Goal: Task Accomplishment & Management: Manage account settings

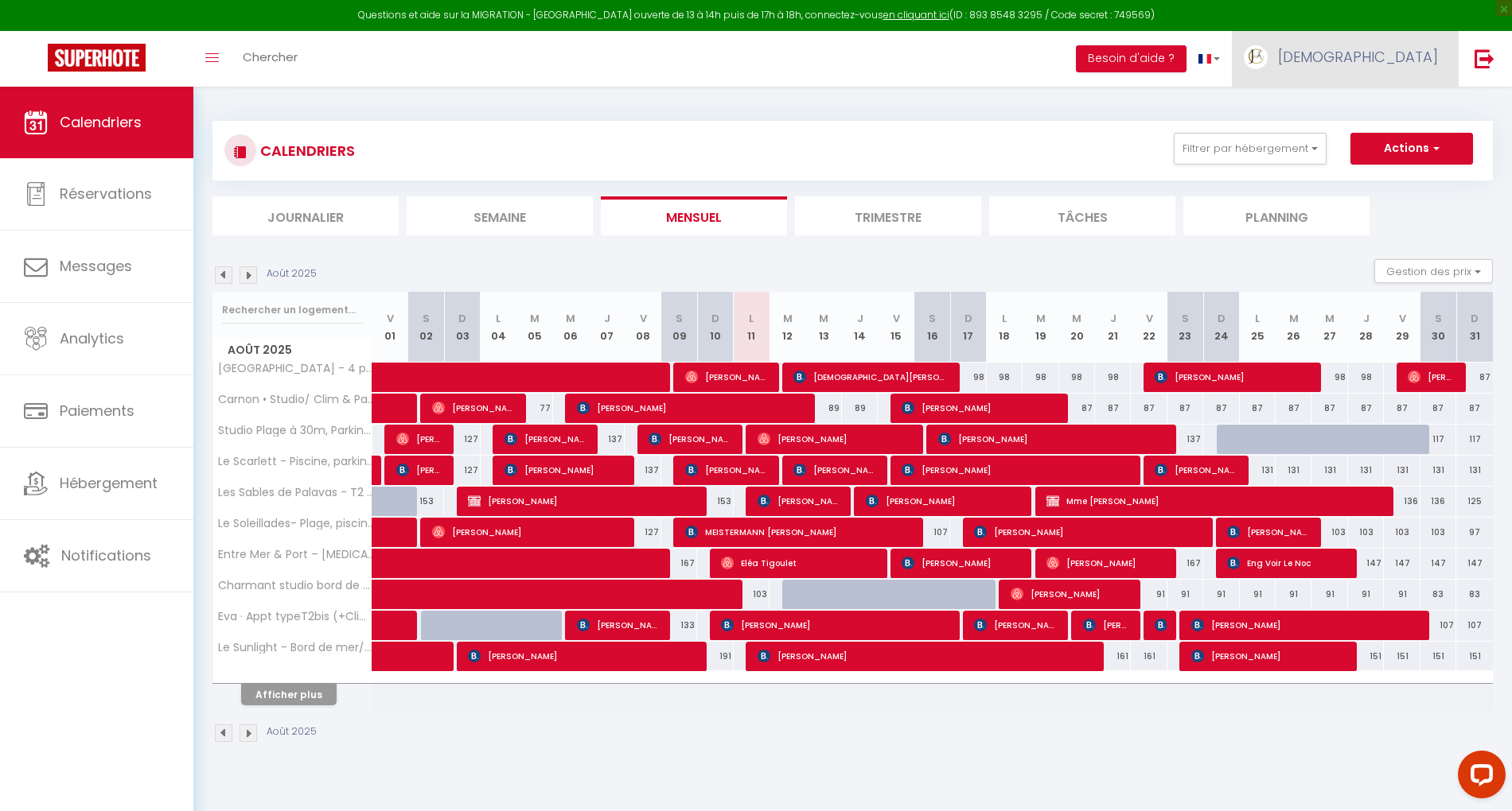
click at [1404, 62] on span "[DEMOGRAPHIC_DATA]" at bounding box center [1357, 57] width 160 height 20
click at [1389, 103] on link "Paramètres" at bounding box center [1394, 110] width 118 height 27
select select "28"
select select "fr"
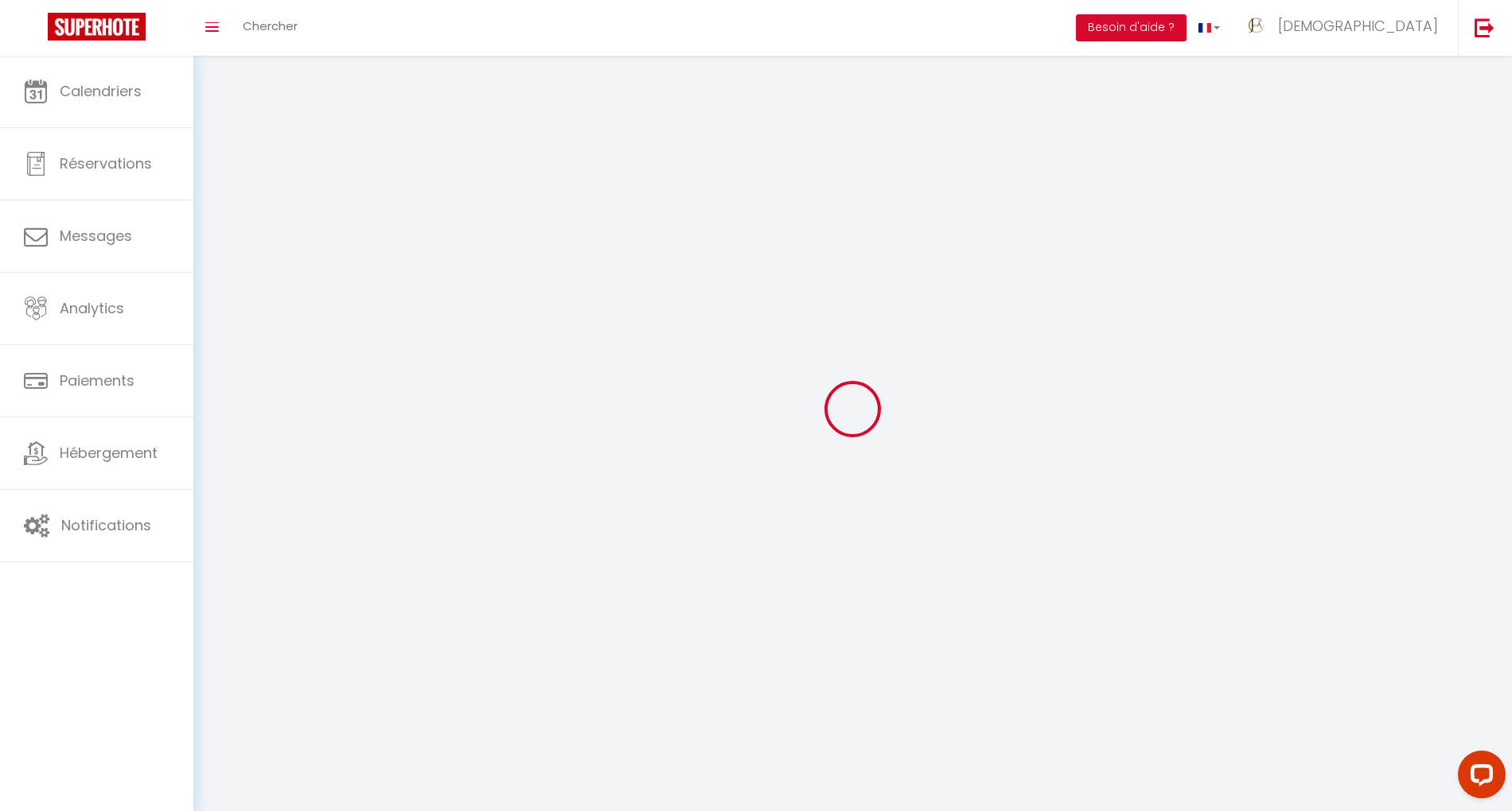
type input "EMCuXzSTKEcnCXjzL9sBOzTCF"
type input "hnhnp3CpUJIxHhOwRzzDBzsRA"
type input "https://app.superhote.com/#/get-available-rentals/hnhnp3CpUJIxHhOwRzzDBzsRA"
select select "fr"
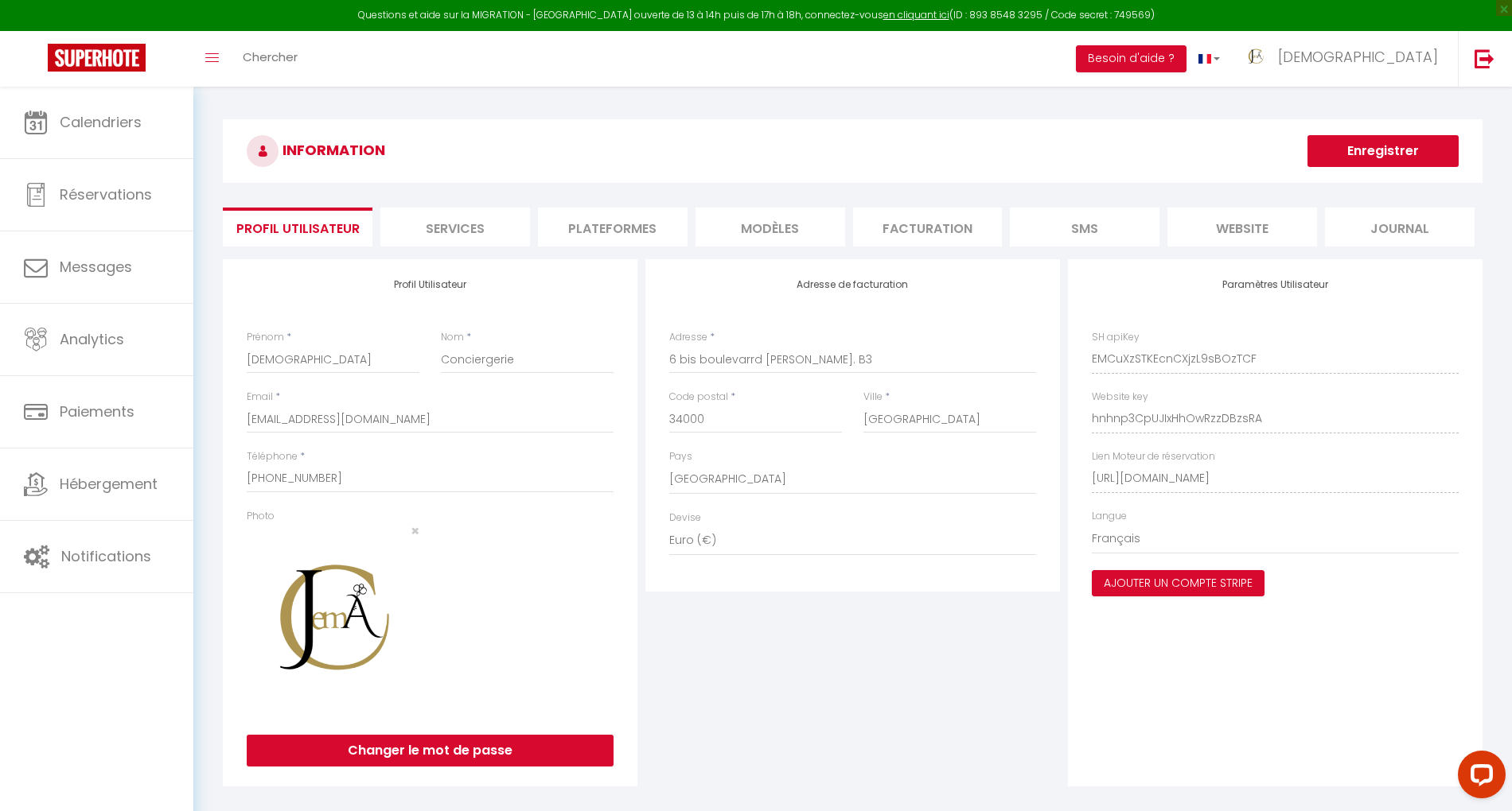
click at [620, 225] on li "Plateformes" at bounding box center [612, 226] width 150 height 39
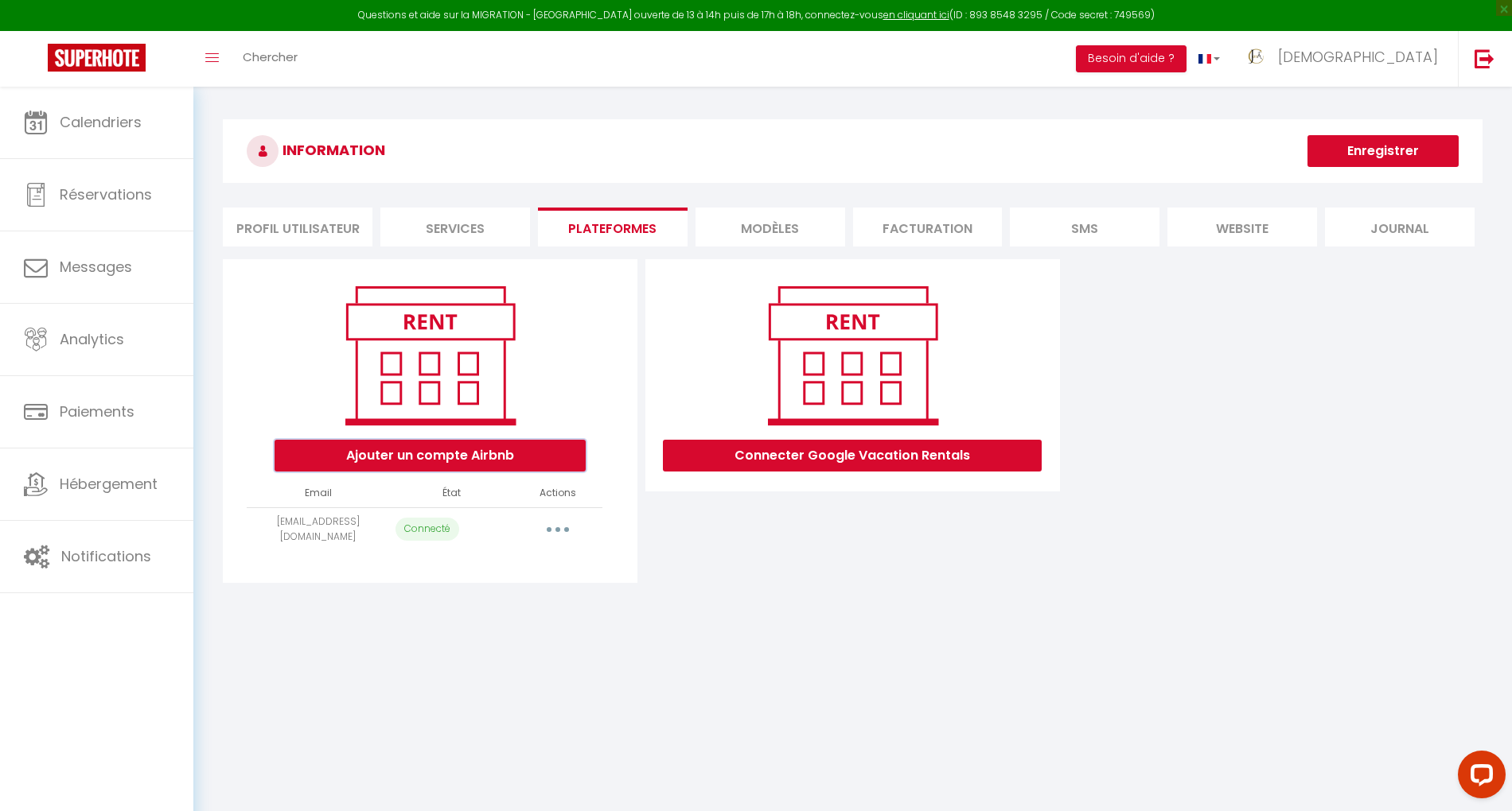
click at [516, 459] on button "Ajouter un compte Airbnb" at bounding box center [430, 456] width 311 height 32
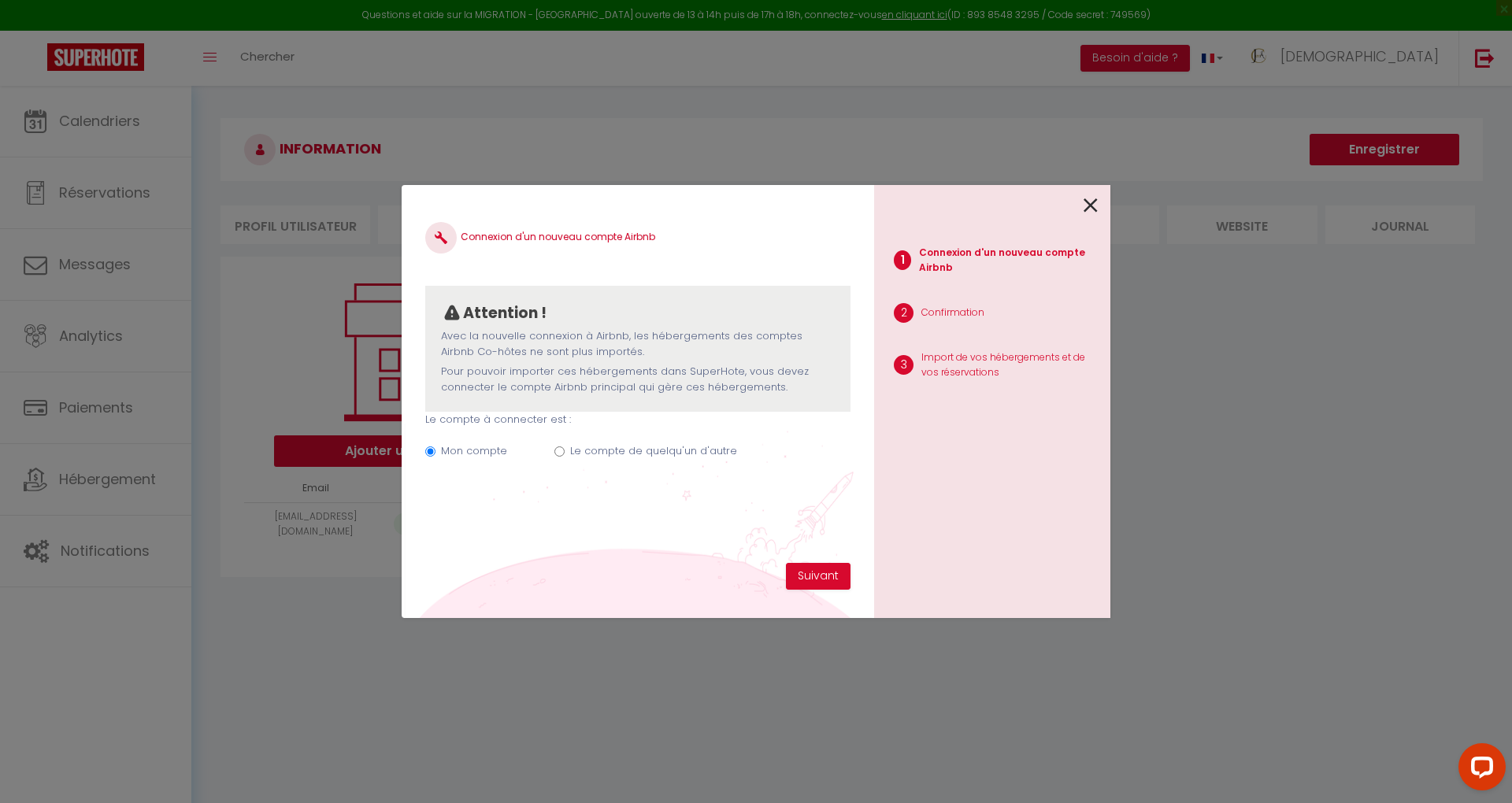
click at [1096, 202] on icon at bounding box center [1090, 205] width 14 height 23
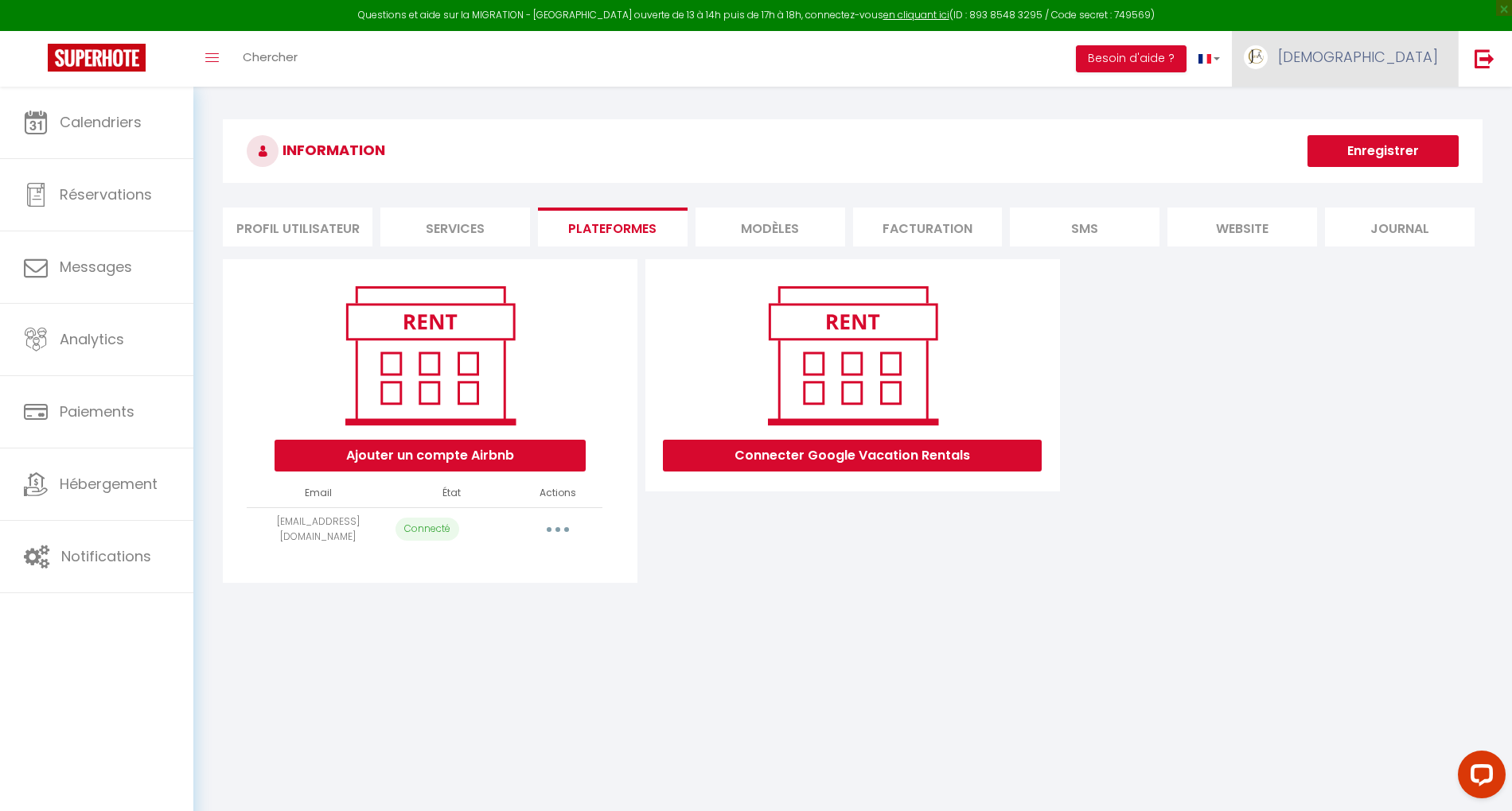
click at [1422, 59] on span "[DEMOGRAPHIC_DATA]" at bounding box center [1357, 57] width 160 height 20
drag, startPoint x: 320, startPoint y: 232, endPoint x: 329, endPoint y: 241, distance: 12.7
click at [319, 232] on li "Profil Utilisateur" at bounding box center [298, 226] width 150 height 39
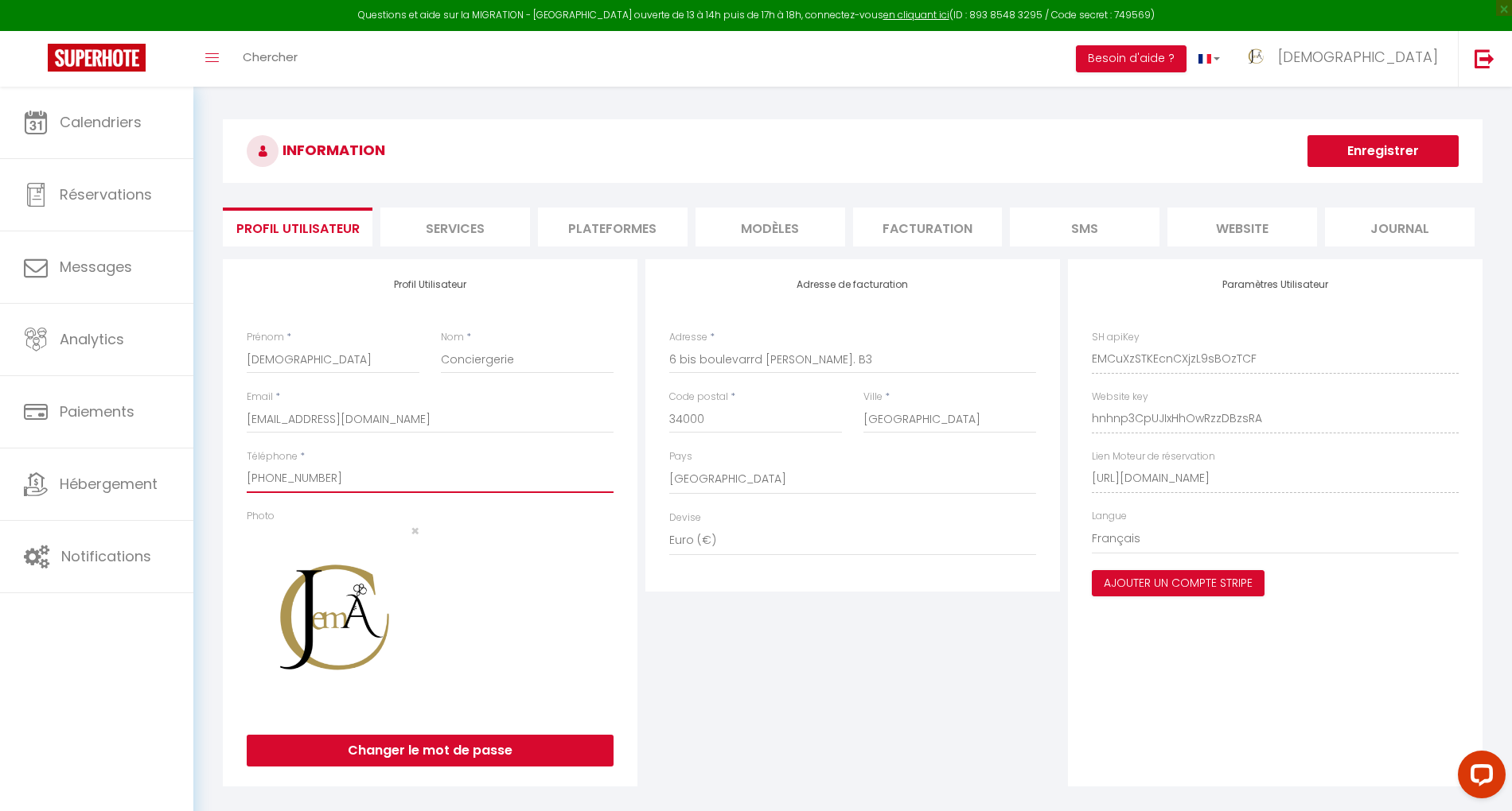
drag, startPoint x: 403, startPoint y: 471, endPoint x: 238, endPoint y: 489, distance: 166.0
click at [238, 489] on div "Profil Utilisateur Prénom * Jem'A Nom * Conciergerie Email * jema.conciergerie@…" at bounding box center [429, 523] width 414 height 527
drag, startPoint x: 849, startPoint y: 671, endPoint x: 842, endPoint y: 655, distance: 17.5
click at [849, 671] on div "Adresse de facturation Adresse * 6 bis boulevarrd Berthelot. B3 Code postal * 3…" at bounding box center [852, 523] width 423 height 527
click at [639, 237] on li "Plateformes" at bounding box center [612, 226] width 150 height 39
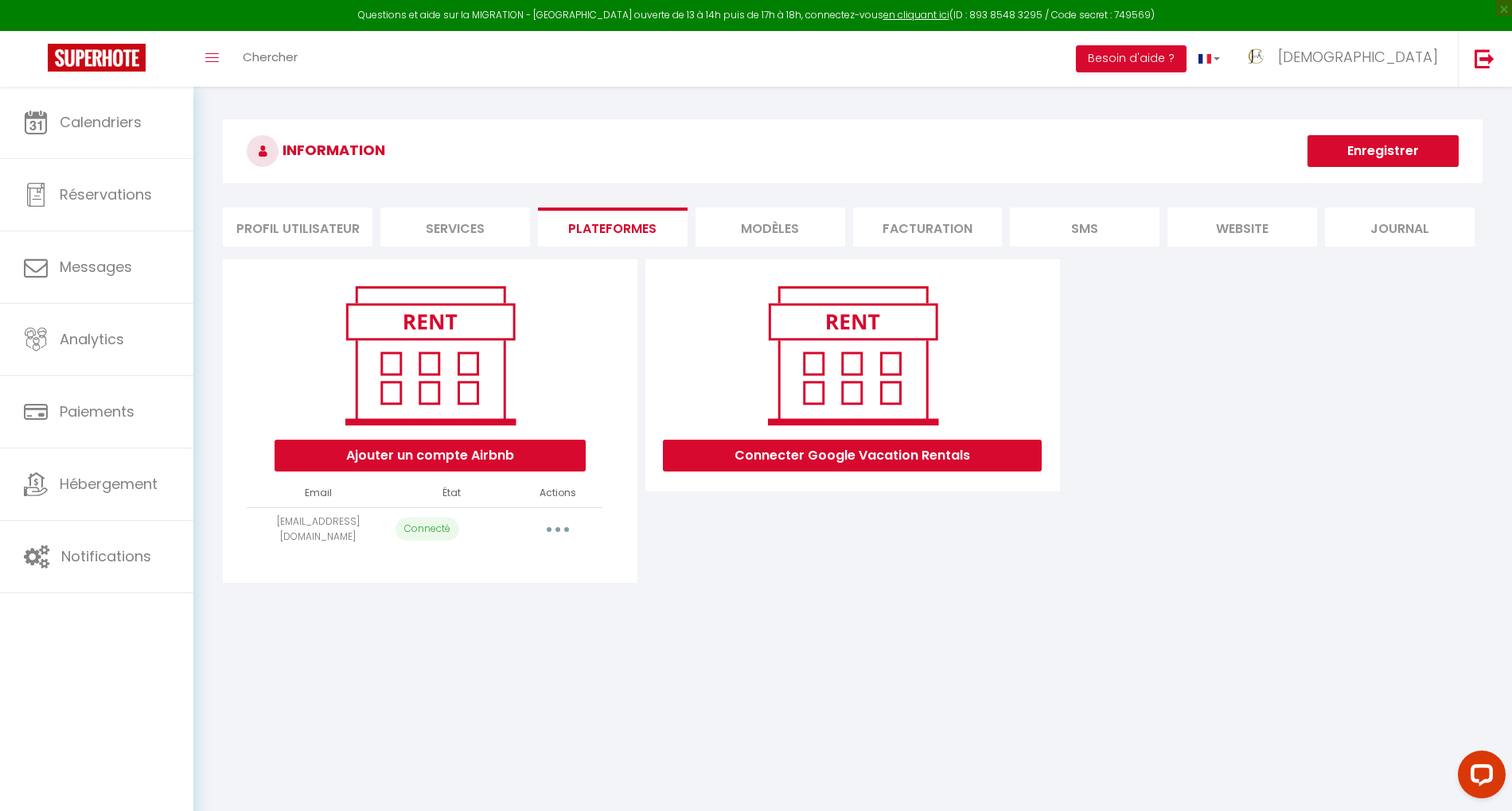
click at [569, 536] on button "button" at bounding box center [557, 530] width 45 height 26
click at [555, 556] on link "Importer les appartements" at bounding box center [486, 565] width 175 height 27
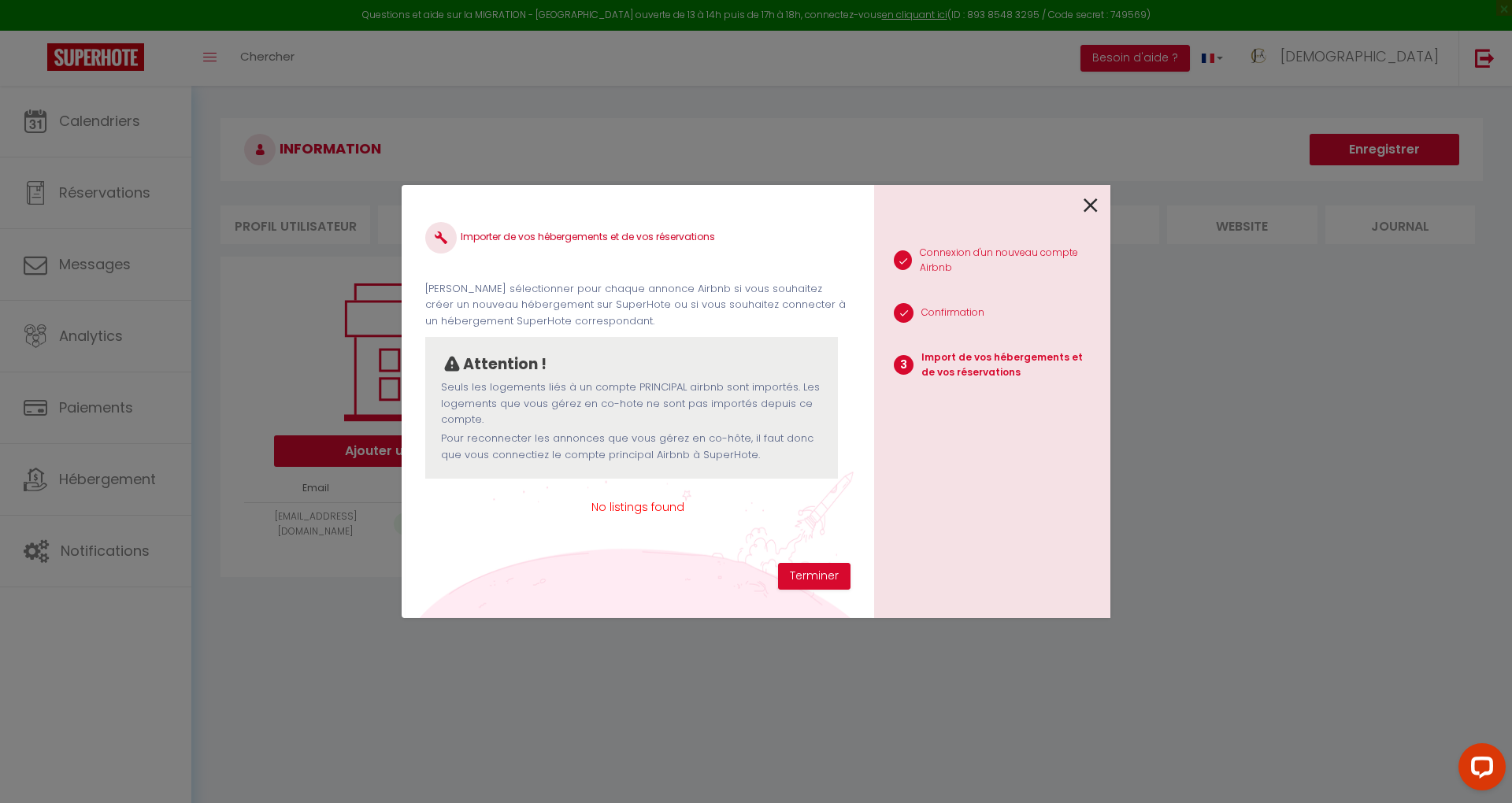
click at [1096, 204] on icon at bounding box center [1090, 205] width 14 height 23
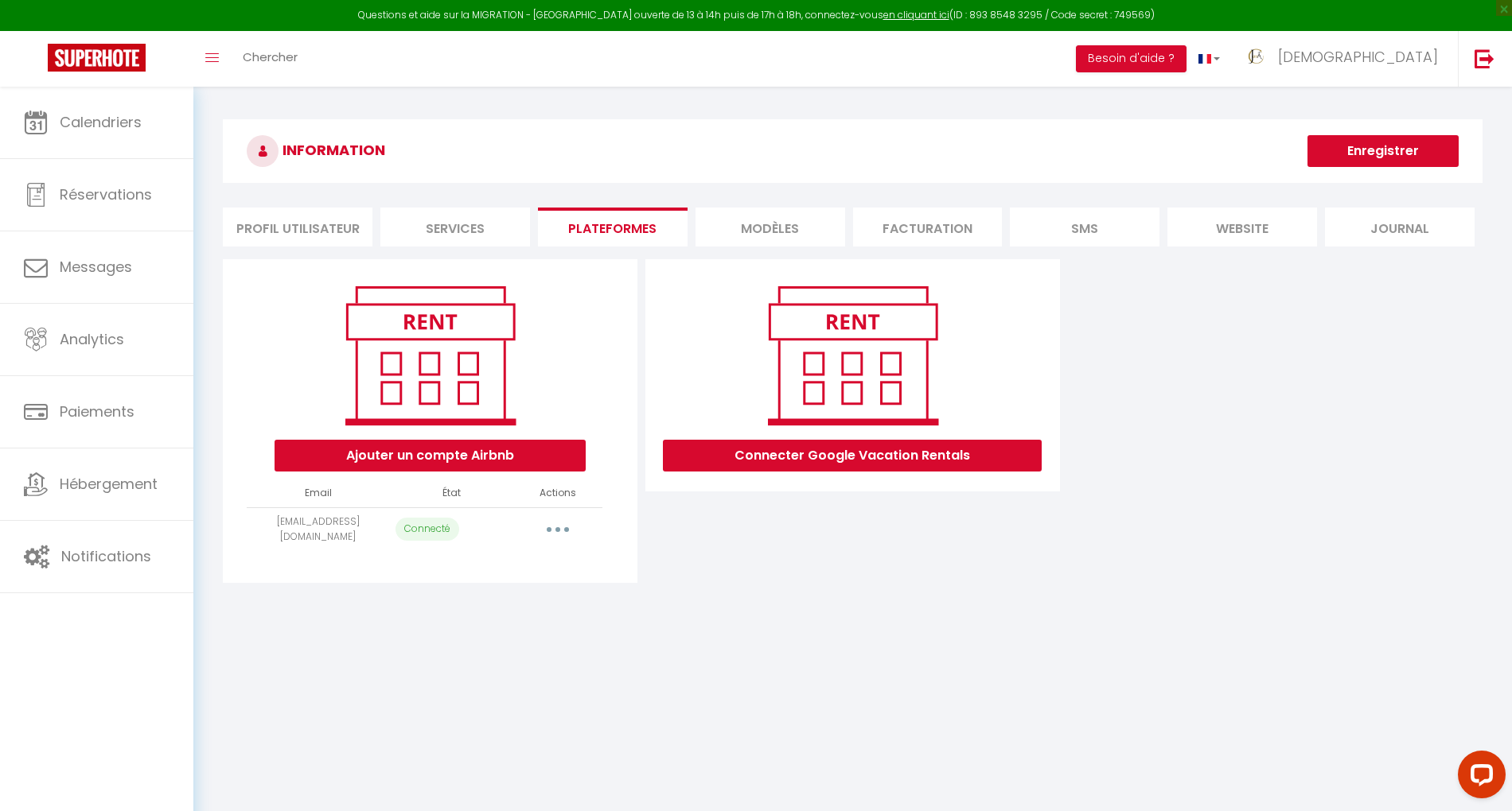
drag, startPoint x: 335, startPoint y: 536, endPoint x: 250, endPoint y: 522, distance: 86.1
click at [250, 522] on td "[EMAIL_ADDRESS][DOMAIN_NAME]" at bounding box center [318, 529] width 142 height 44
copy td "[EMAIL_ADDRESS][DOMAIN_NAME]"
click at [519, 460] on button "Ajouter un compte Airbnb" at bounding box center [430, 456] width 311 height 32
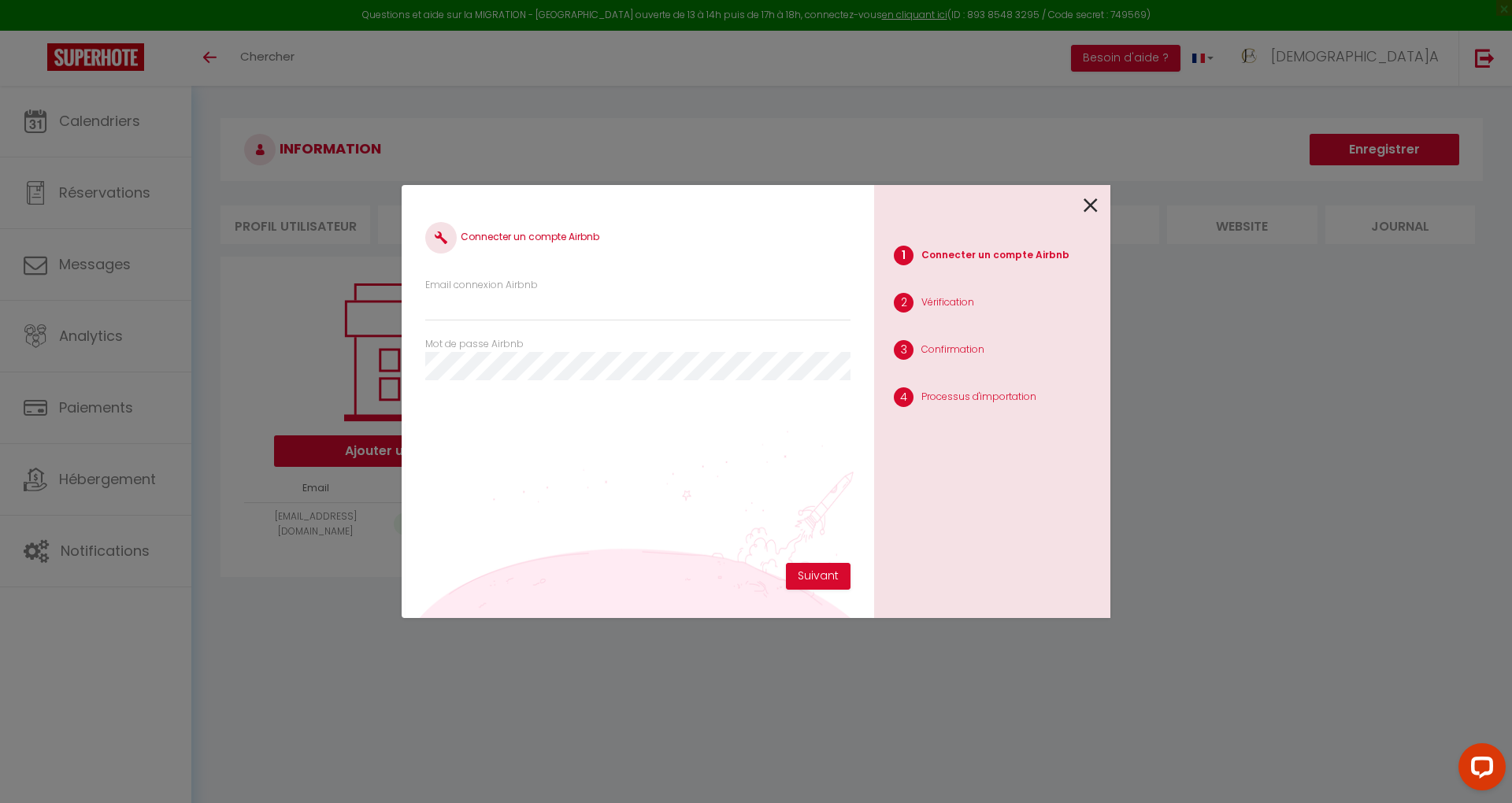
click at [1091, 201] on icon at bounding box center [1090, 205] width 14 height 23
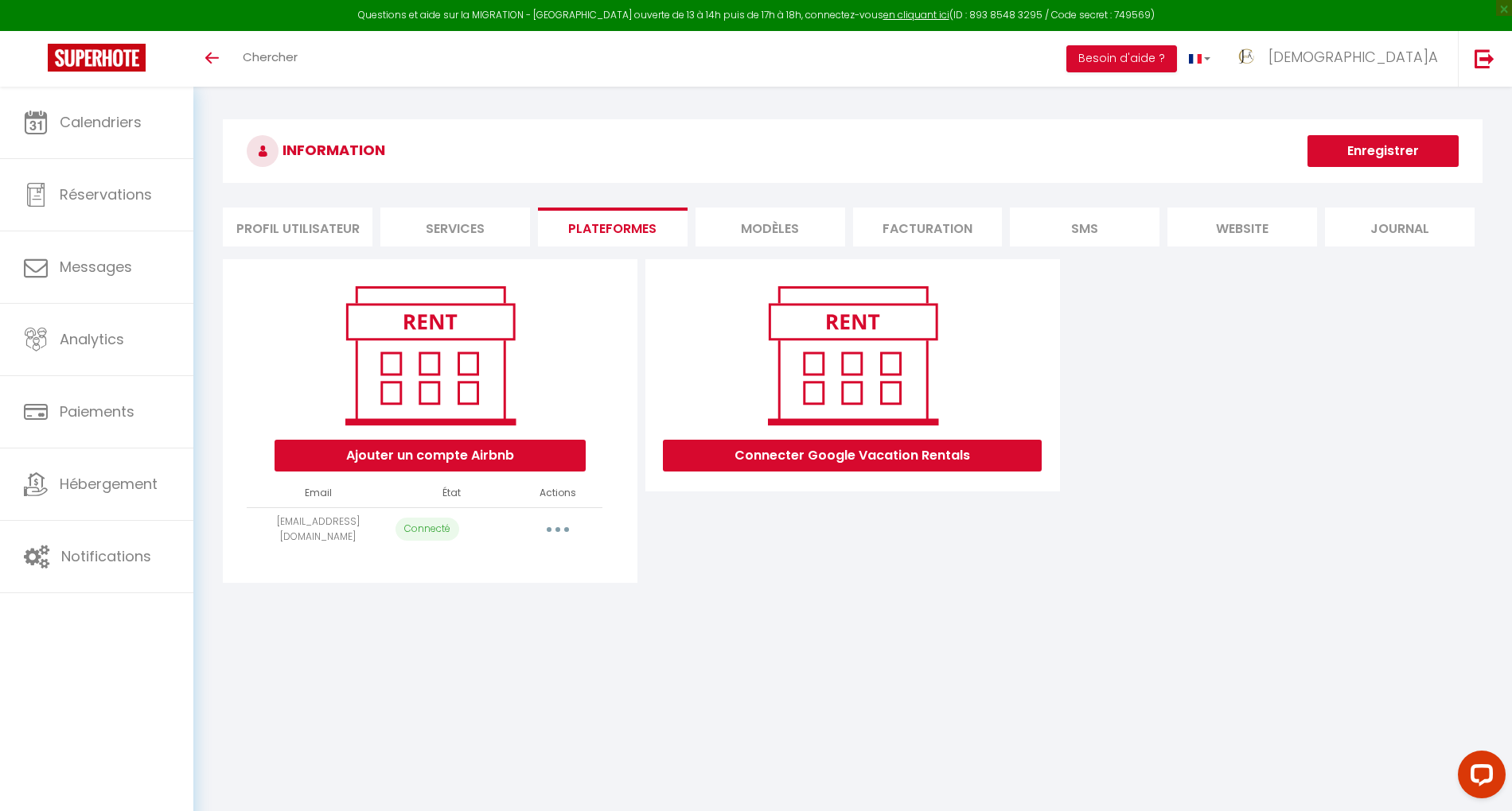
click at [546, 530] on button "button" at bounding box center [557, 530] width 45 height 26
click at [518, 588] on link "Importer les appartements" at bounding box center [486, 594] width 175 height 27
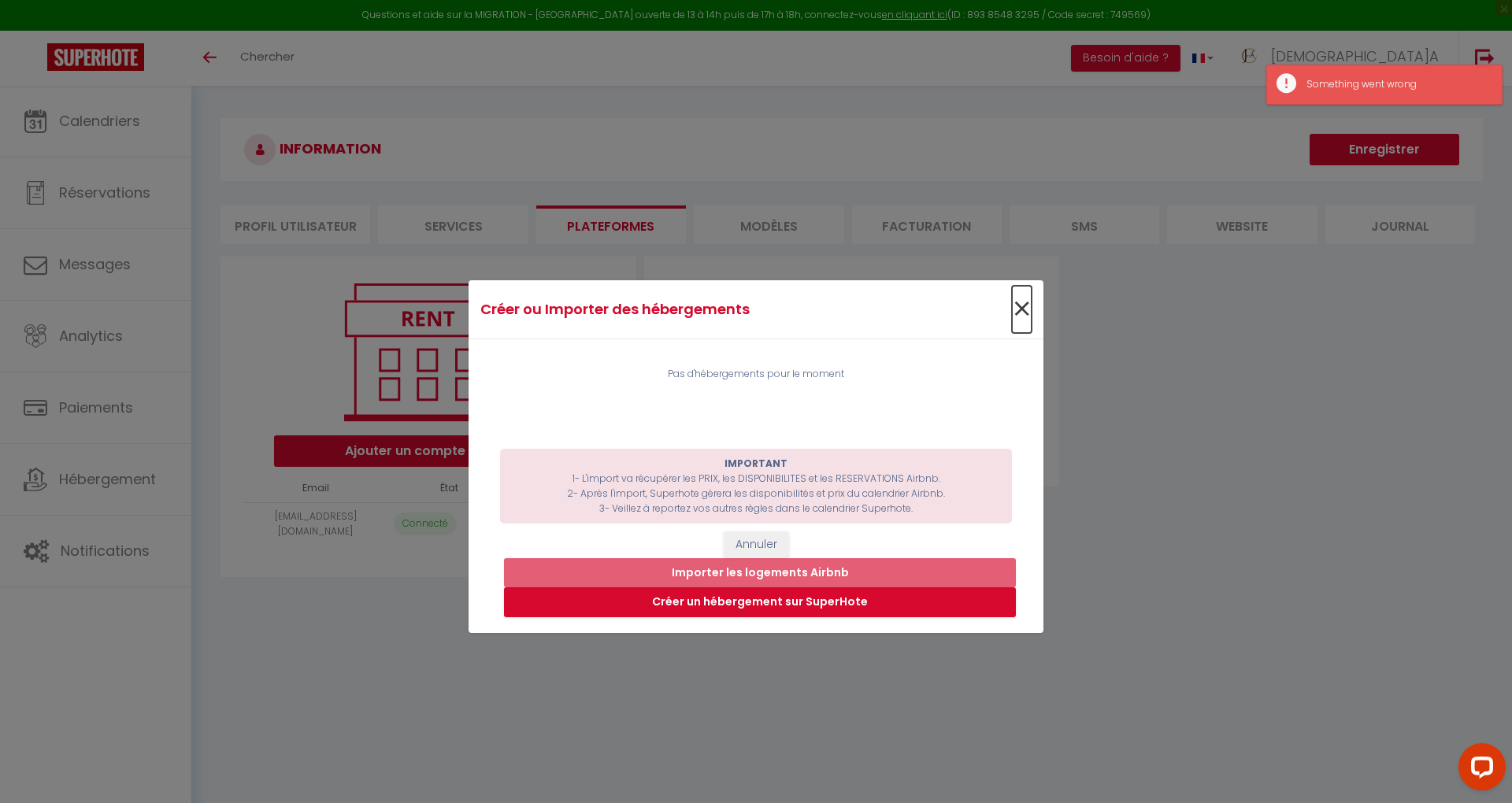
click at [1019, 307] on span "×" at bounding box center [1021, 310] width 20 height 47
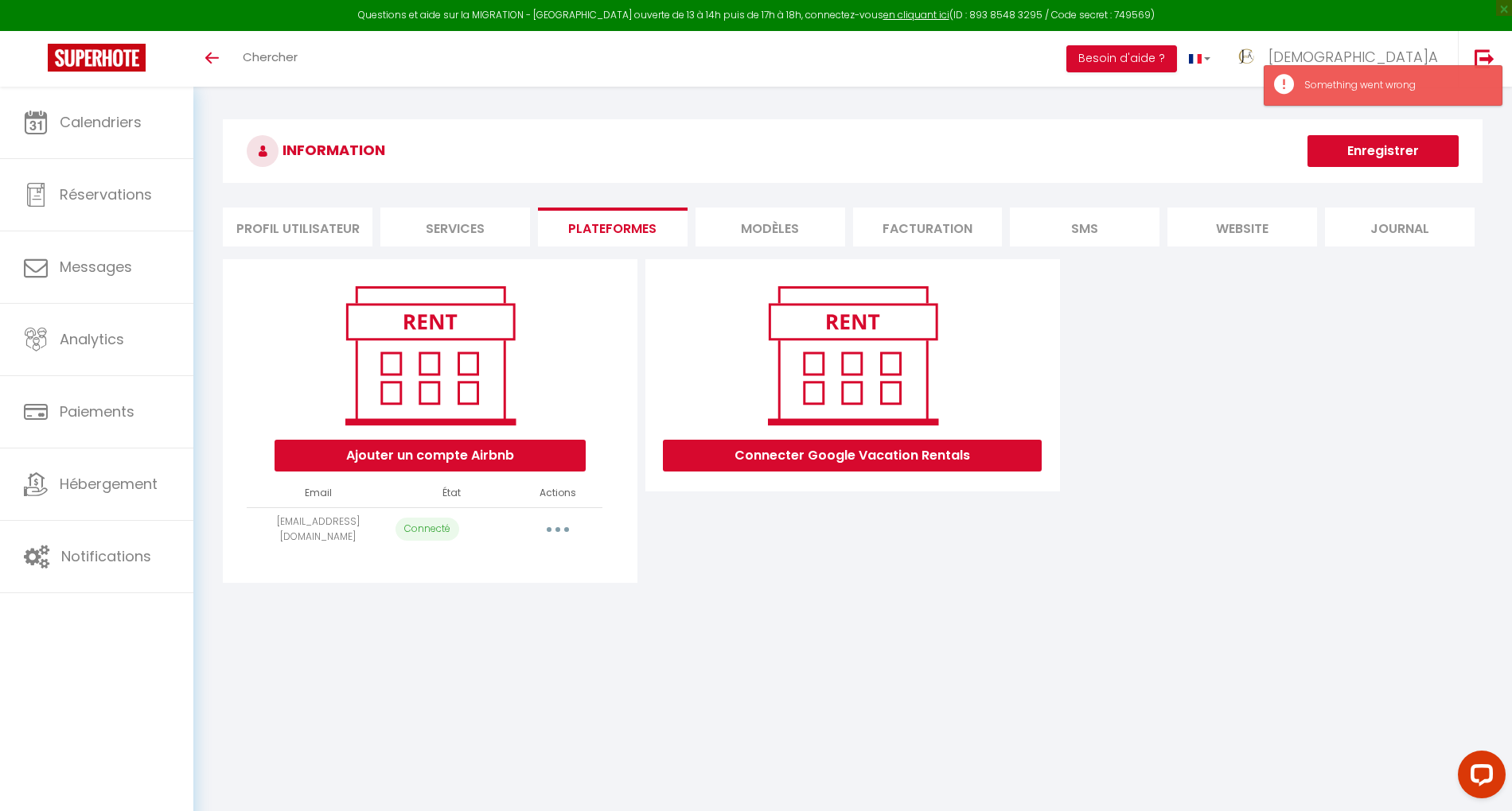
click at [562, 532] on button "button" at bounding box center [557, 530] width 45 height 26
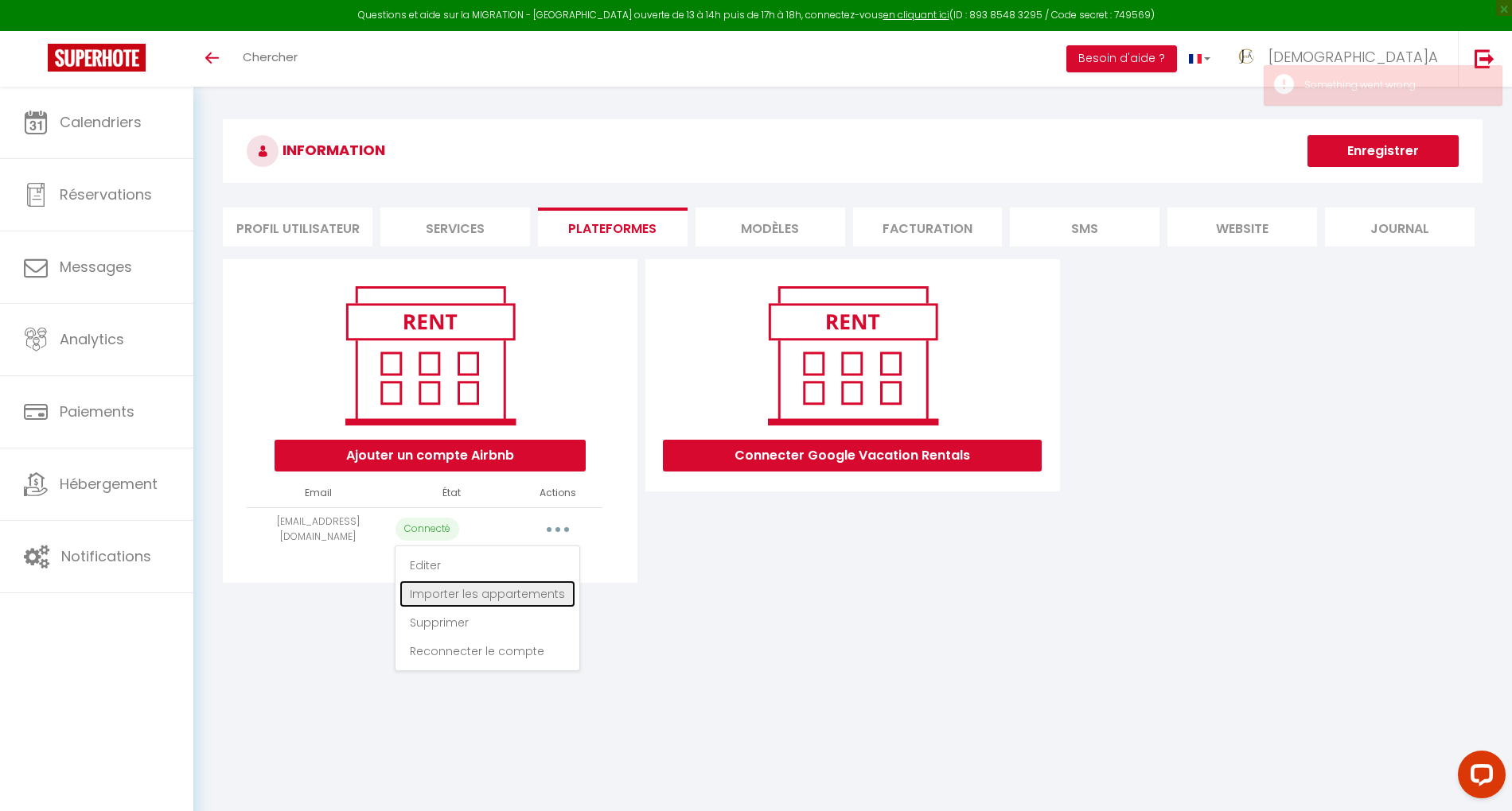
click at [527, 586] on link "Importer les appartements" at bounding box center [486, 594] width 175 height 27
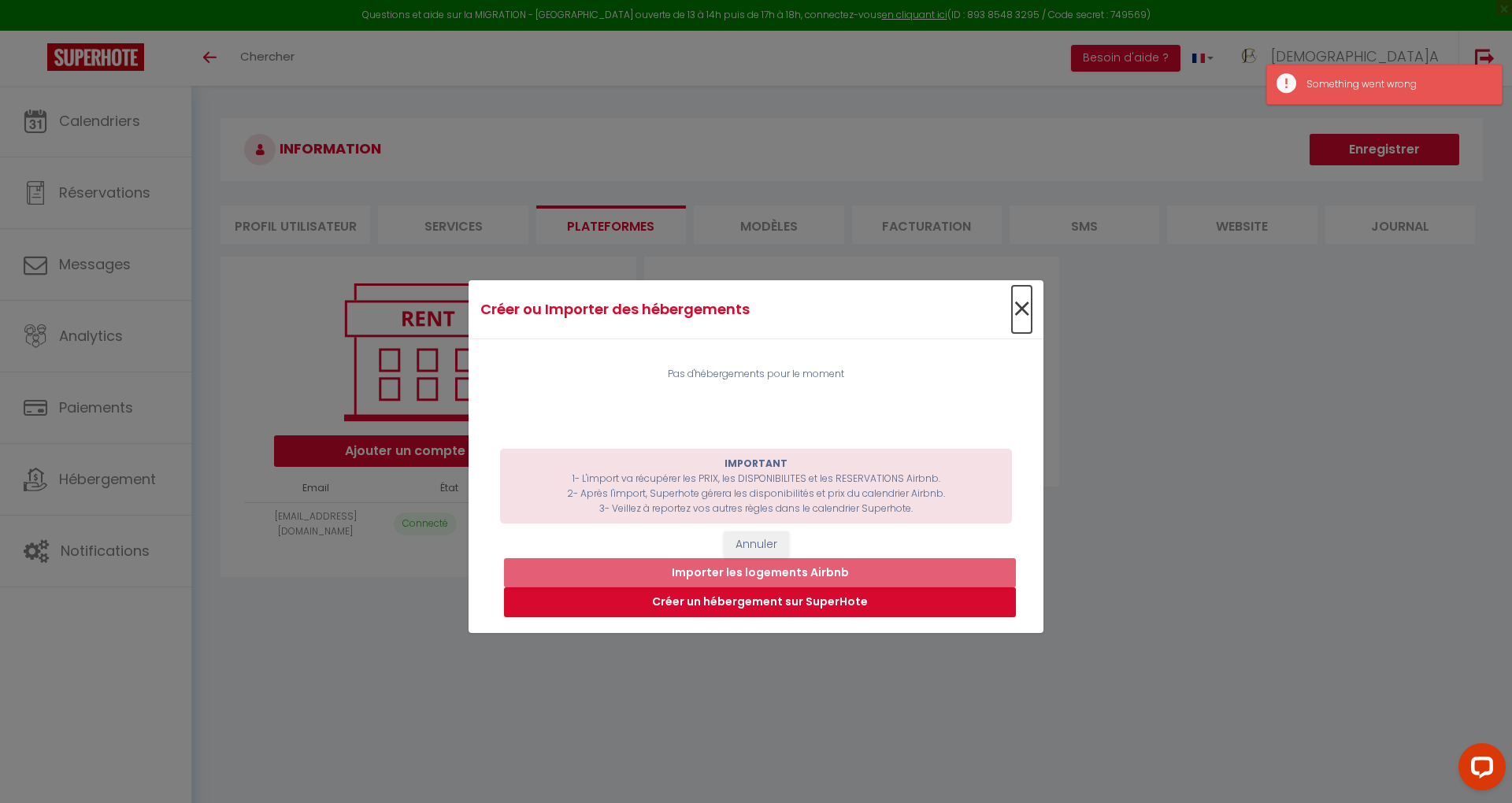
click at [1021, 311] on span "×" at bounding box center [1021, 310] width 20 height 47
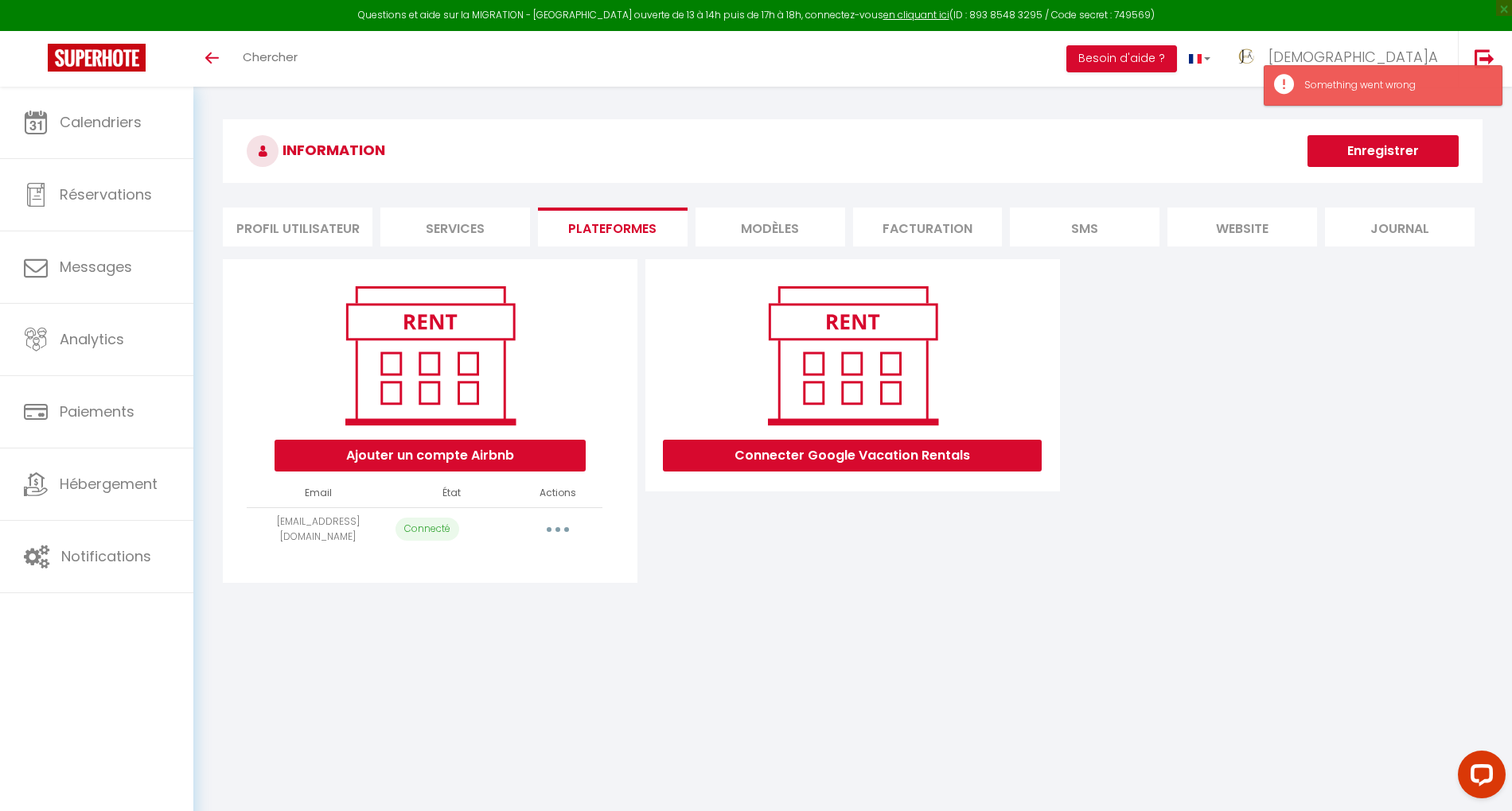
click at [750, 586] on div "INFORMATION Enregistrer Profil Utilisateur Services Plateformes MODÈLES Factura…" at bounding box center [852, 356] width 1319 height 541
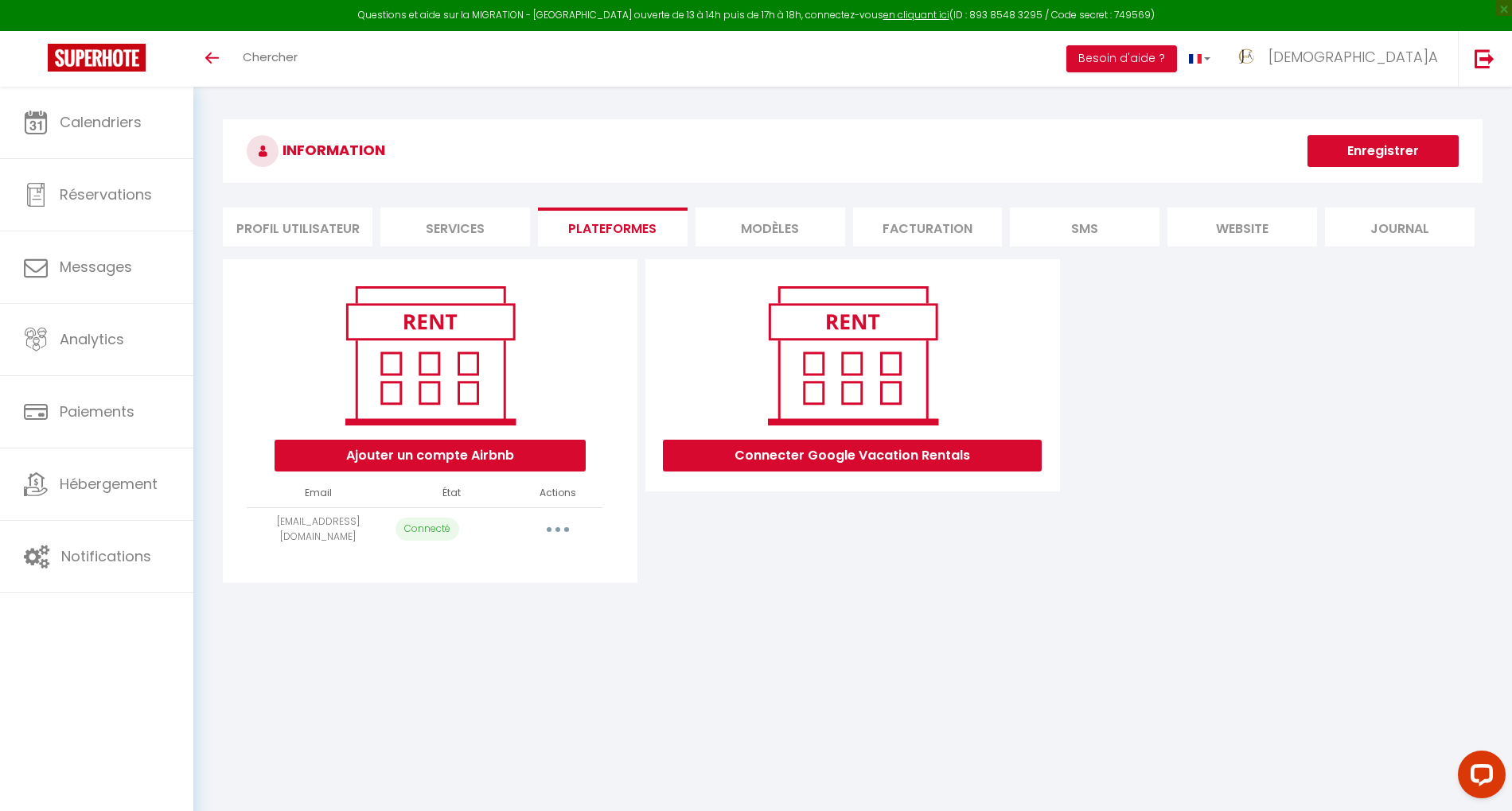
click at [554, 519] on button "button" at bounding box center [557, 530] width 45 height 26
click at [804, 582] on div "Ajouter un compte Airbnb Email État Actions jema.conciergerie@gmail.com Connect…" at bounding box center [852, 422] width 1260 height 333
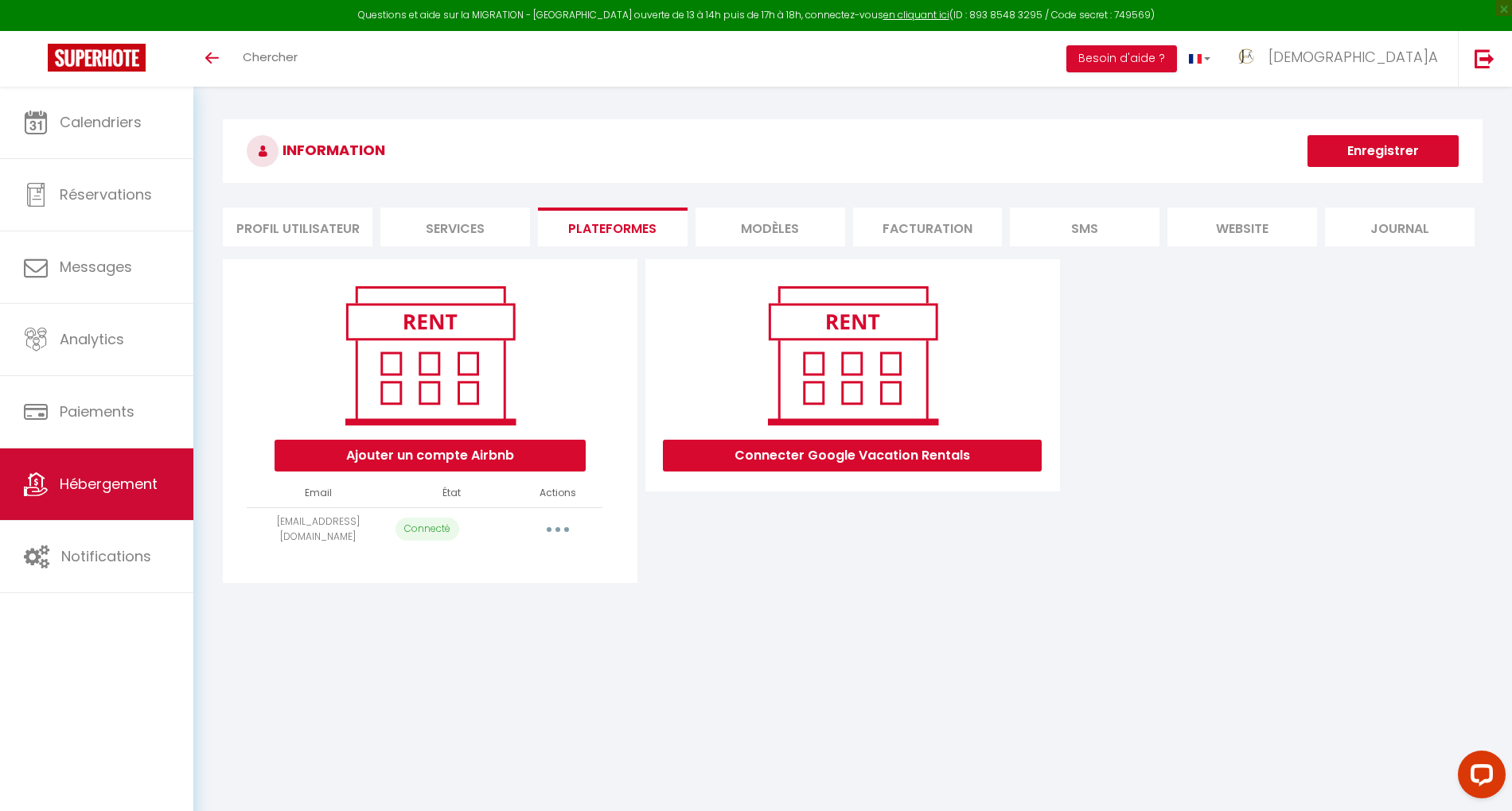
click at [82, 460] on link "Hébergement" at bounding box center [97, 484] width 193 height 72
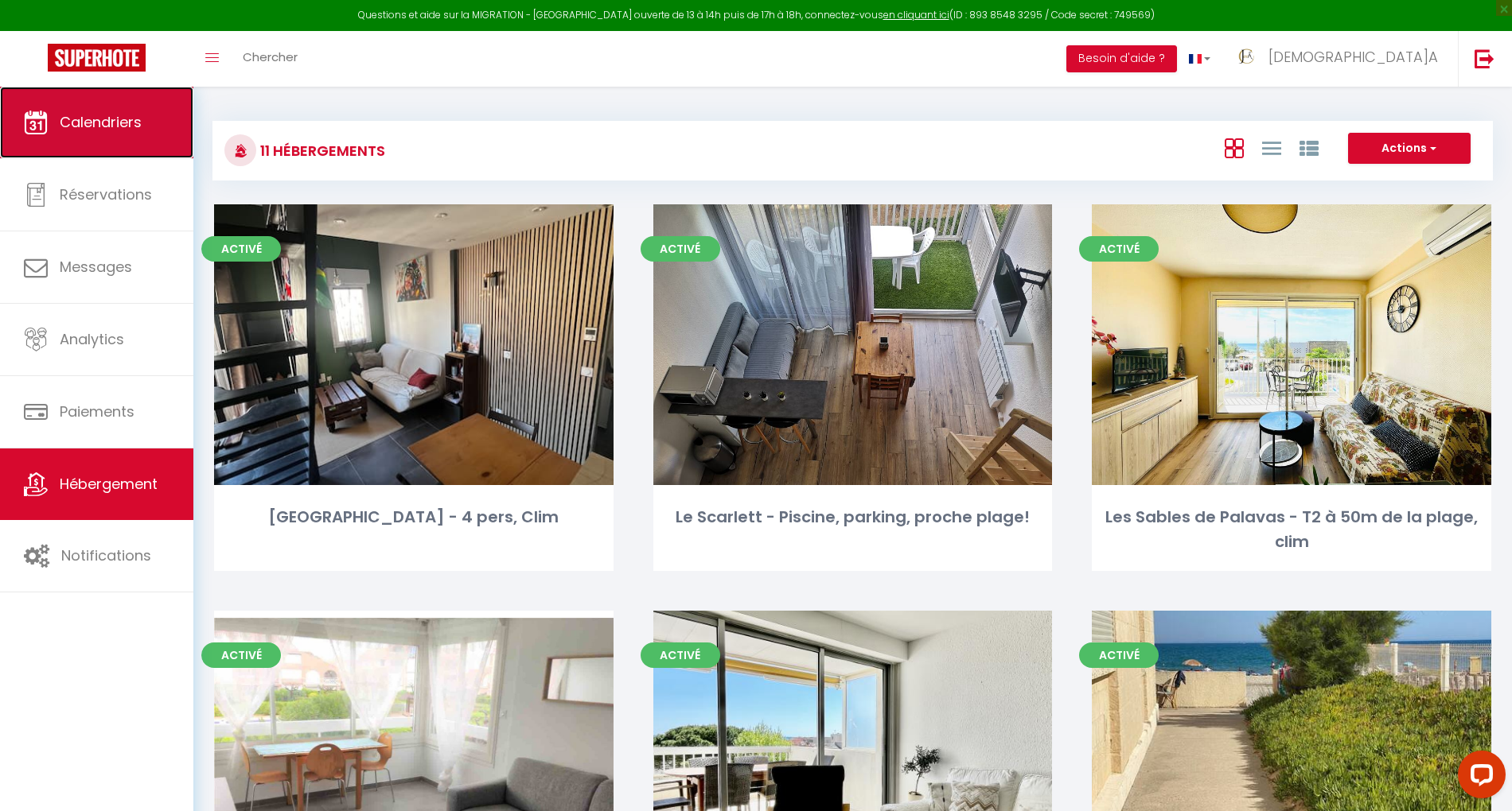
click at [112, 117] on span "Calendriers" at bounding box center [100, 121] width 82 height 20
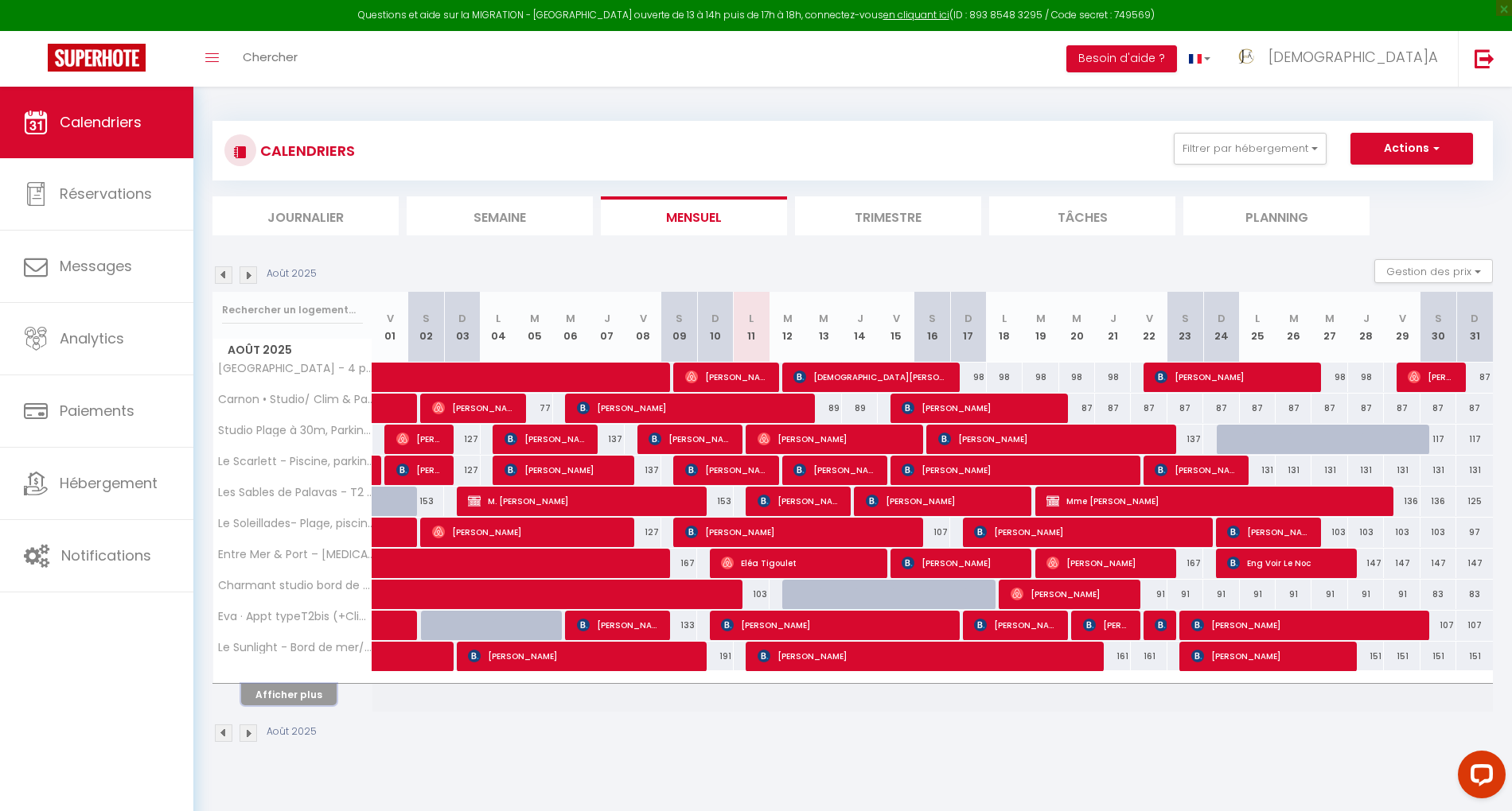
click at [300, 691] on button "Afficher plus" at bounding box center [288, 694] width 96 height 22
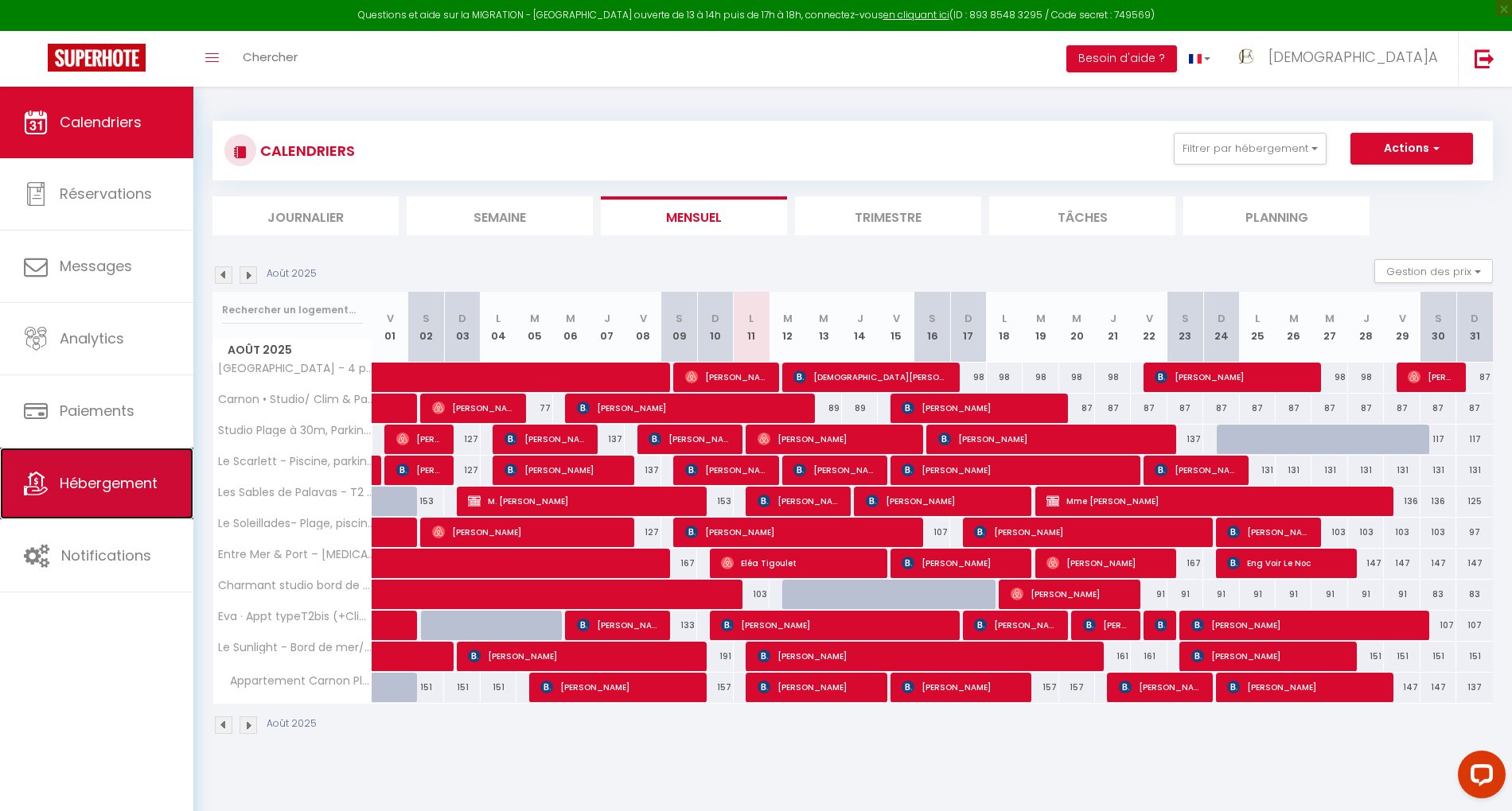
click at [138, 494] on link "Hébergement" at bounding box center [97, 484] width 193 height 72
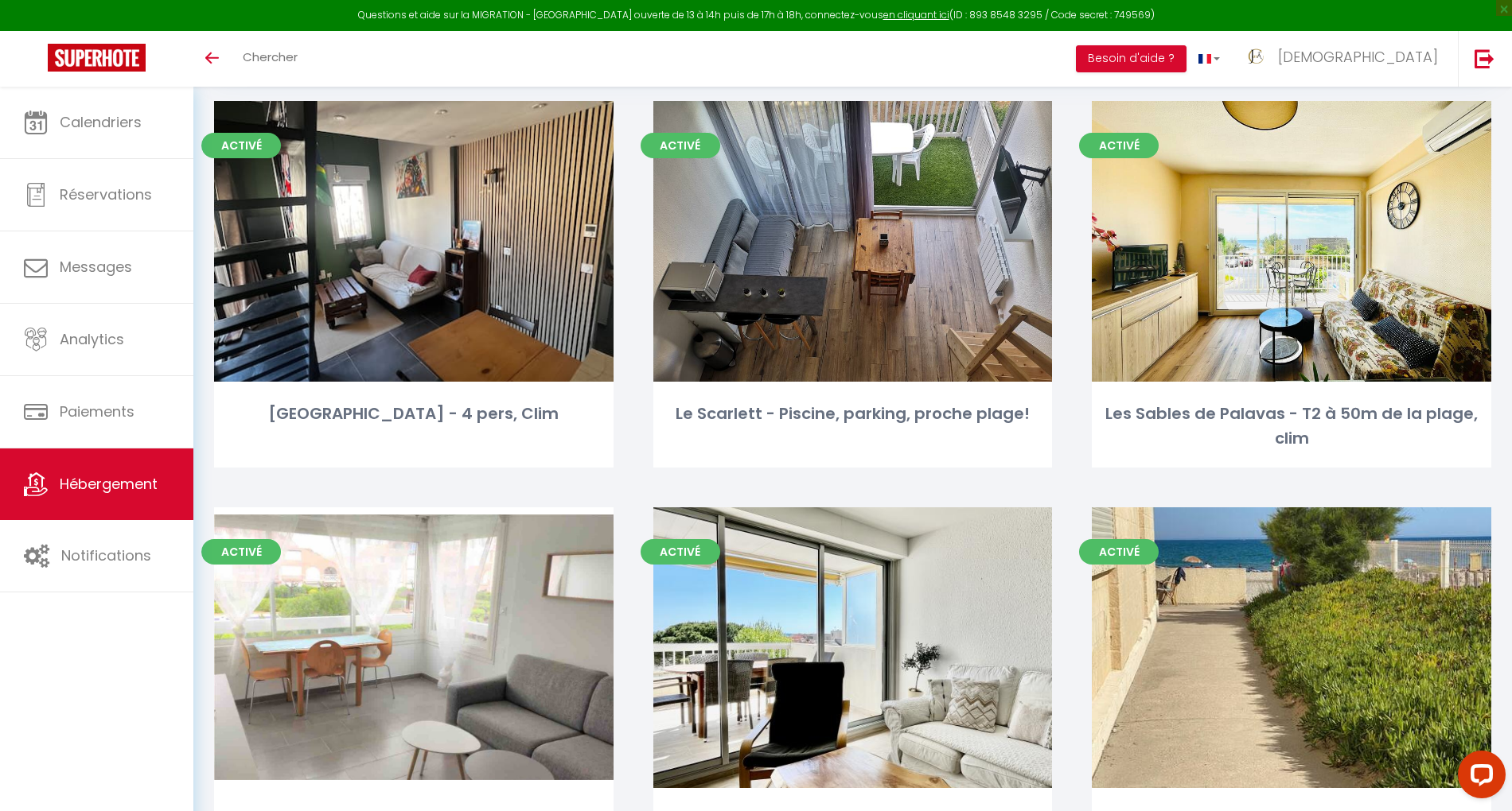
scroll to position [72, 0]
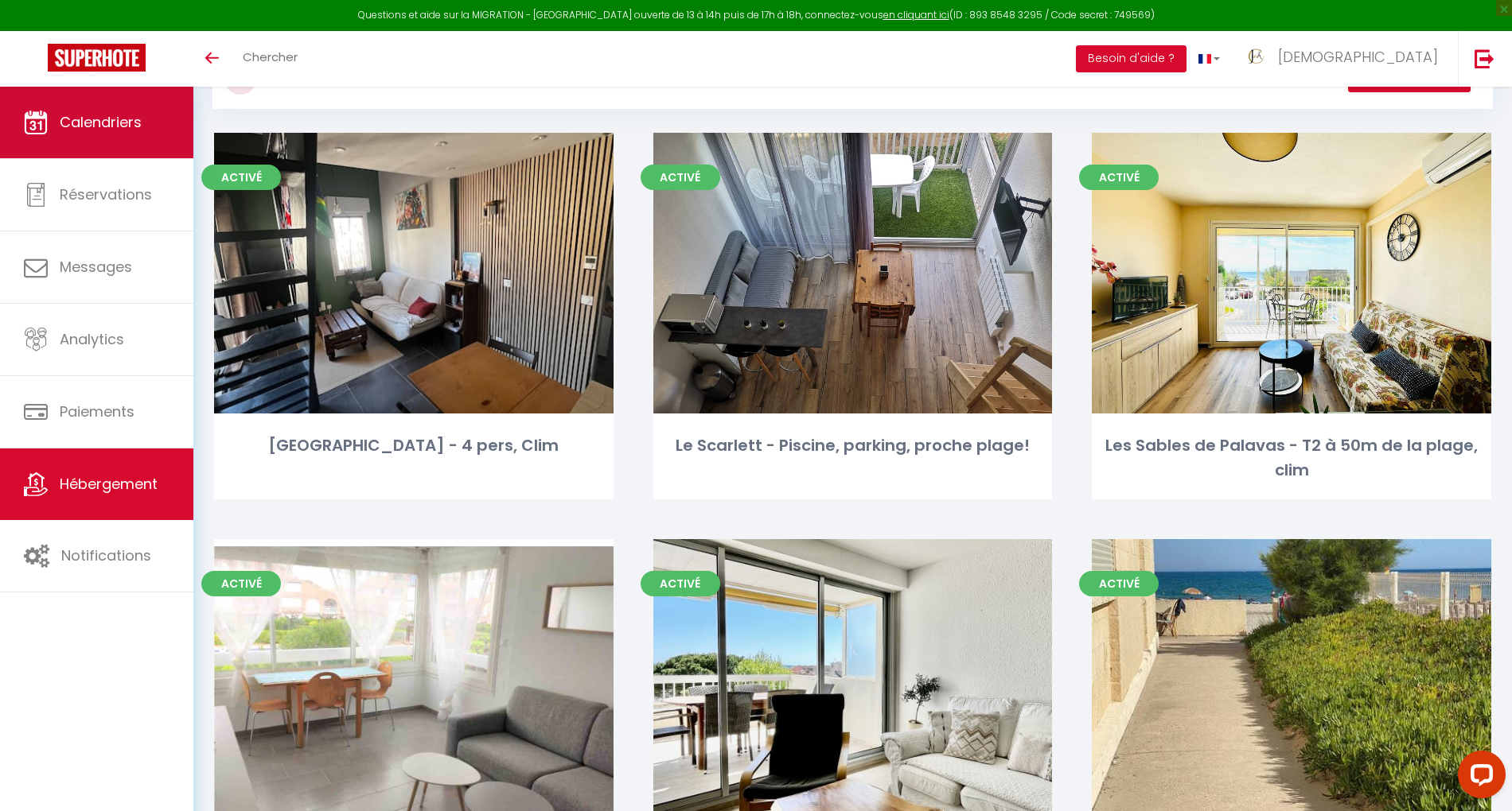
click at [97, 117] on span "Calendriers" at bounding box center [100, 121] width 82 height 20
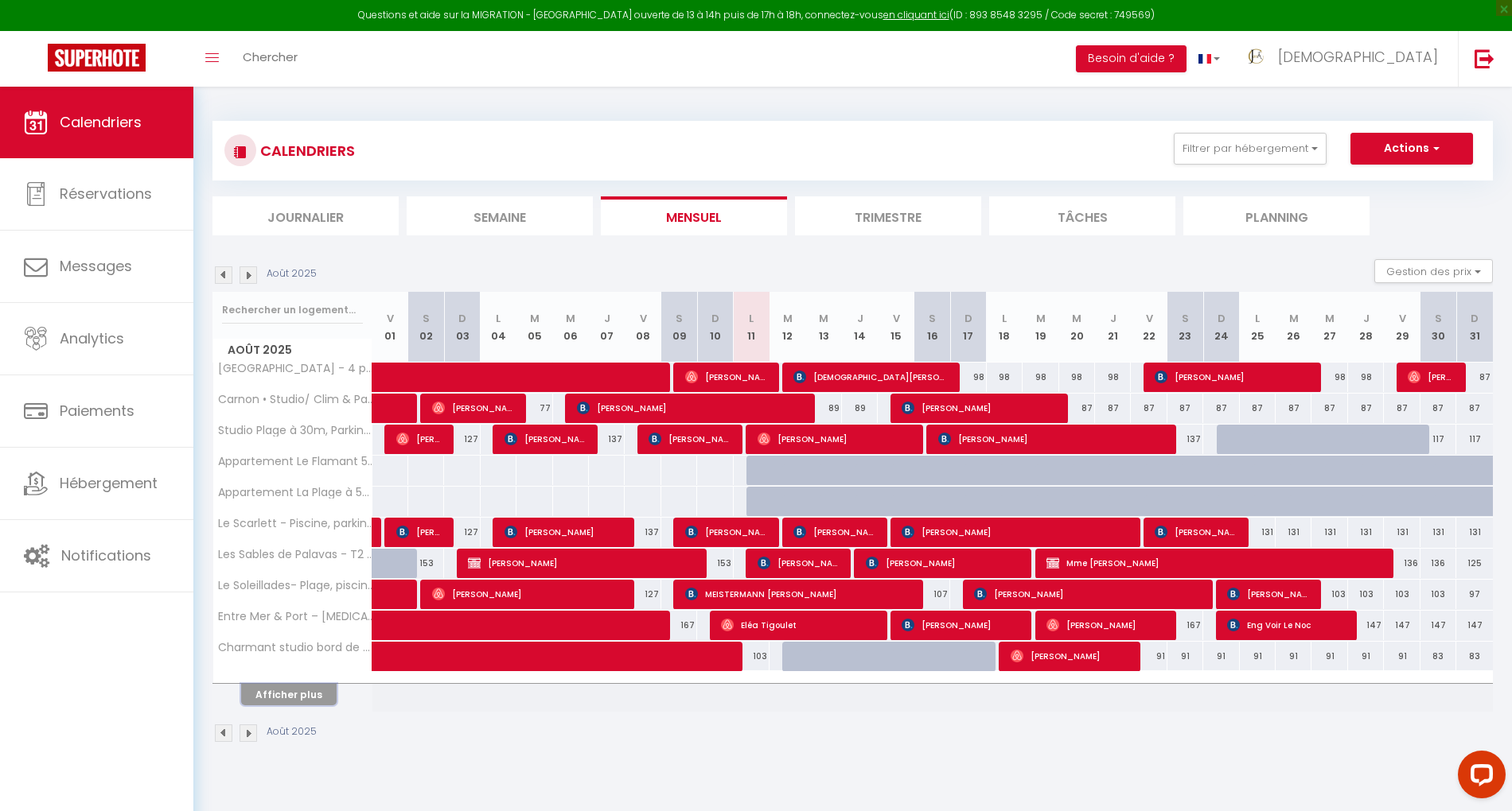
click at [306, 688] on button "Afficher plus" at bounding box center [288, 694] width 96 height 22
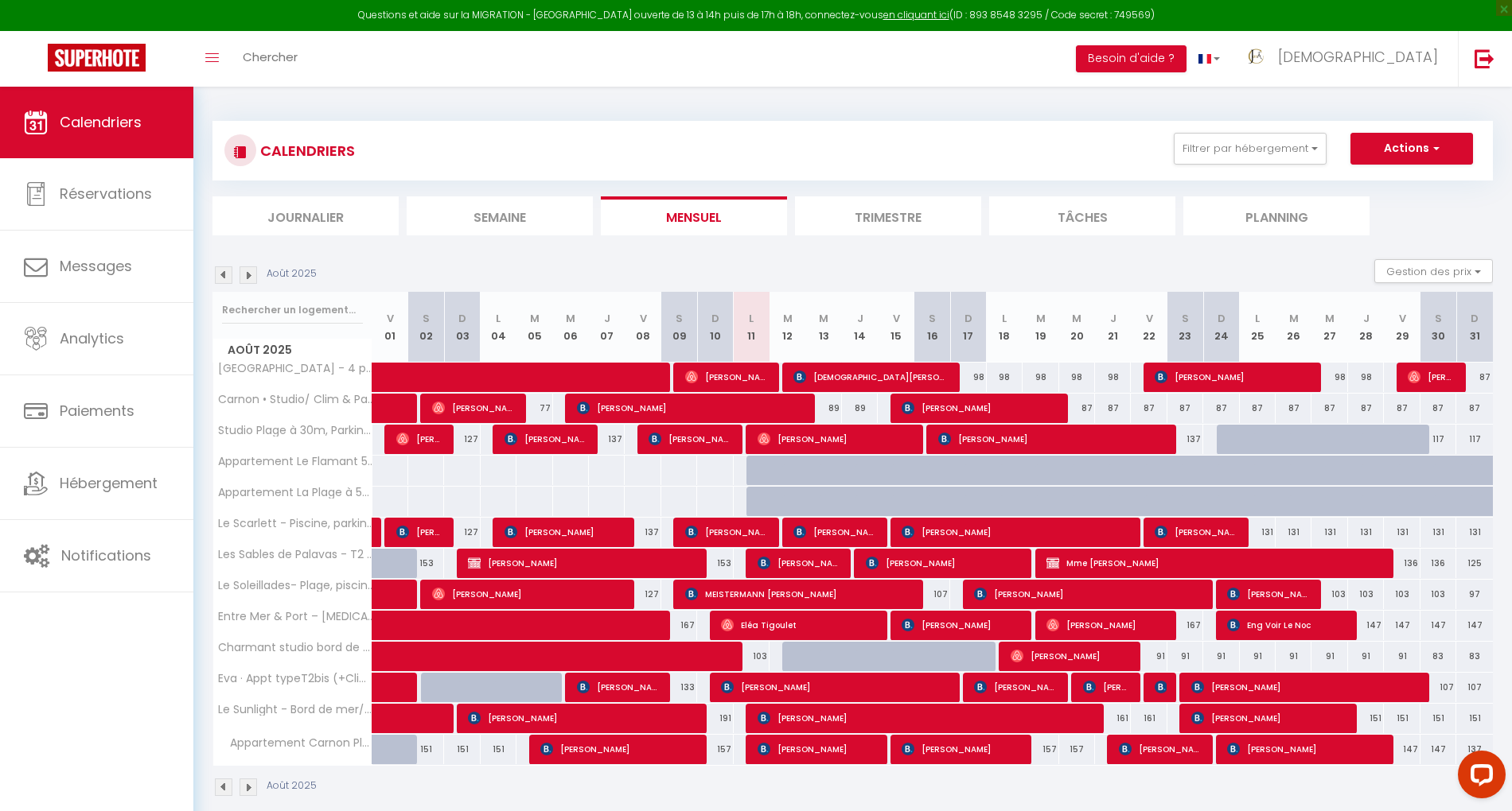
click at [1241, 479] on div at bounding box center [1258, 471] width 36 height 30
type input "107"
type input "Lun 25 Août 2025"
type input "[DATE] Août 2025"
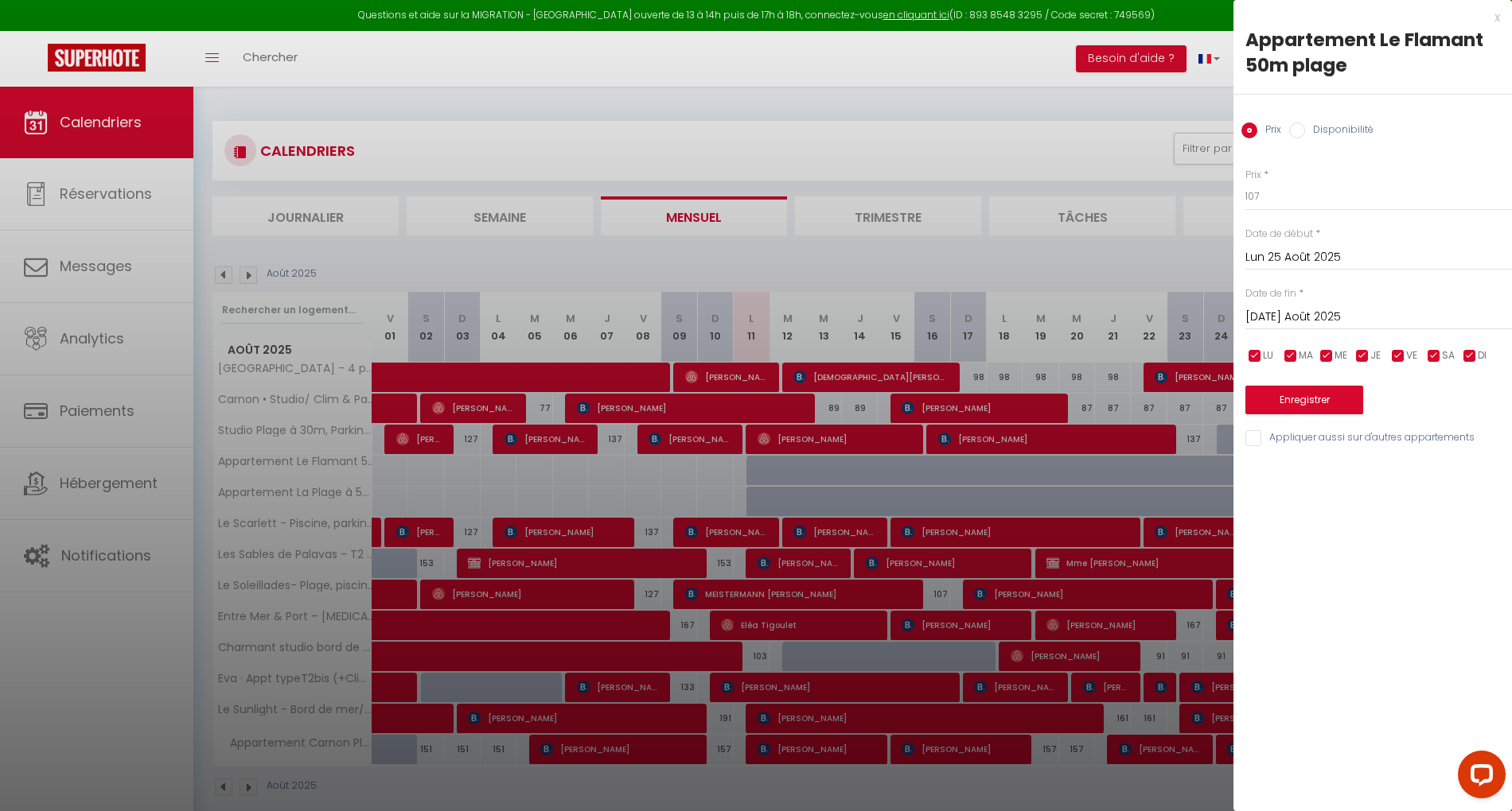
click at [1248, 469] on body "Questions et aide sur la MIGRATION - [GEOGRAPHIC_DATA] ouverte de 13 à 14h puis…" at bounding box center [756, 492] width 1512 height 811
click at [1208, 469] on div at bounding box center [756, 406] width 1512 height 811
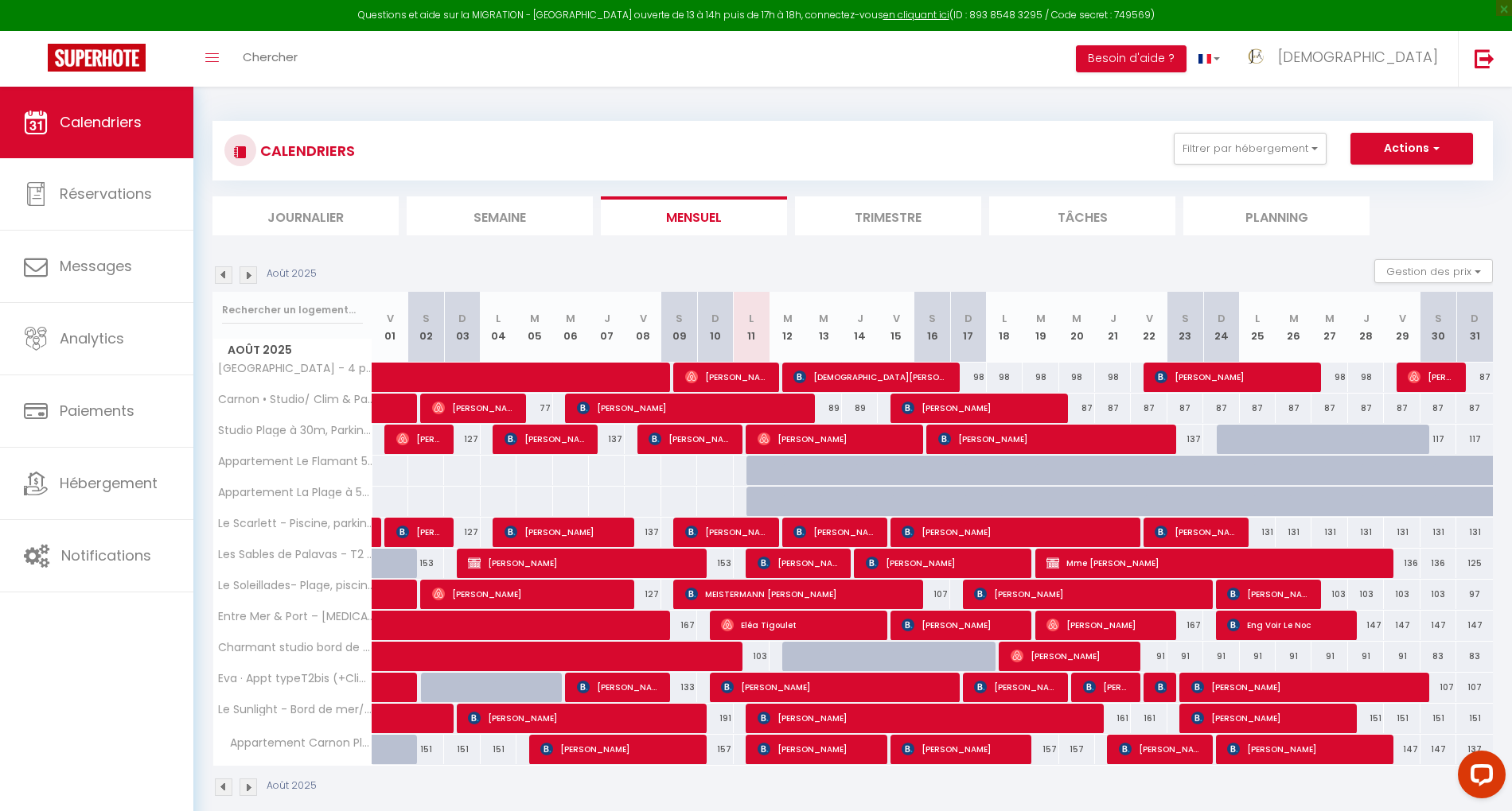
click at [1167, 493] on div at bounding box center [1185, 502] width 36 height 30
type input "107"
type input "Sam 23 Août 2025"
type input "Dim 24 Août 2025"
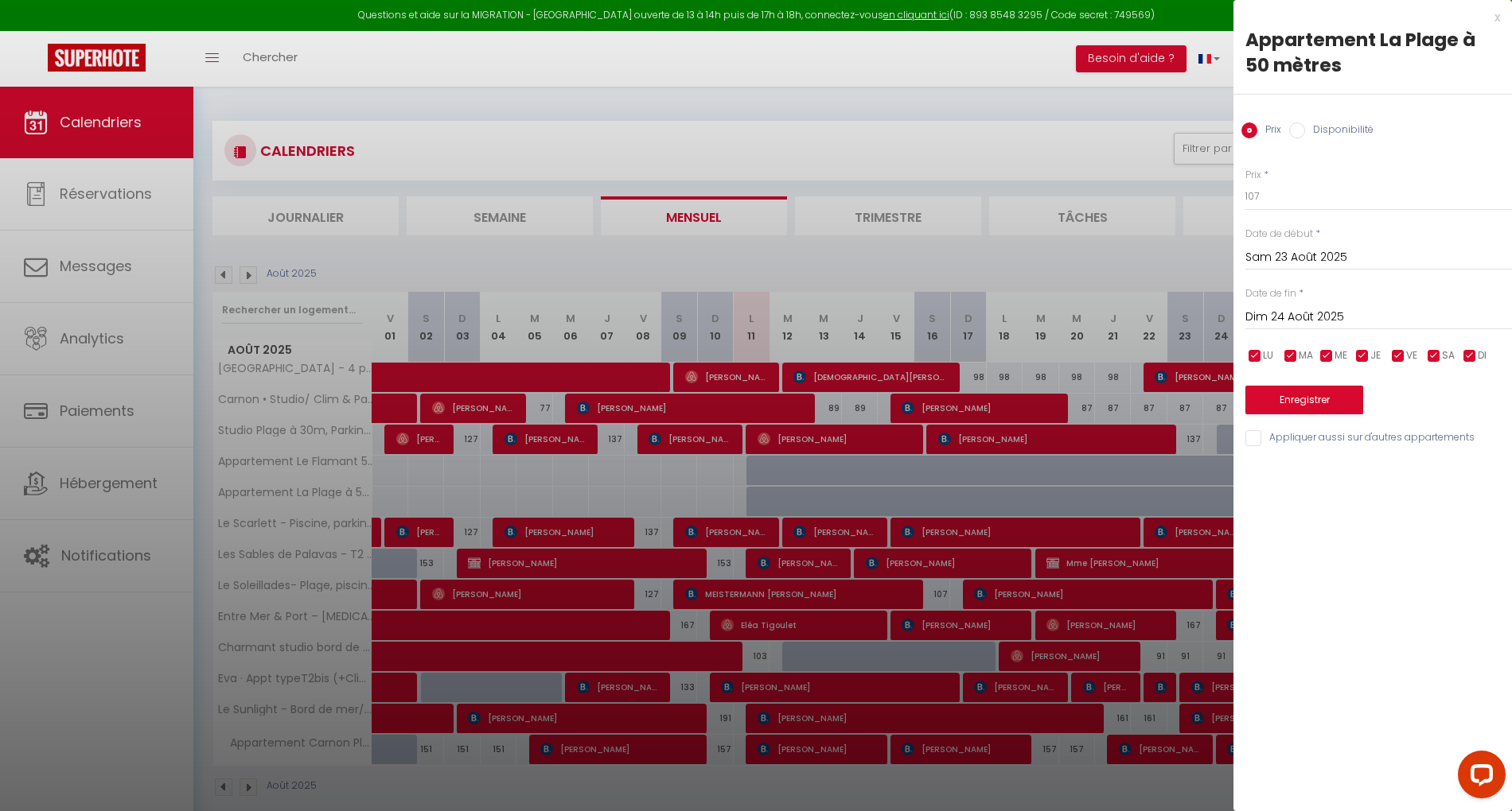
click at [248, 279] on div at bounding box center [756, 406] width 1512 height 811
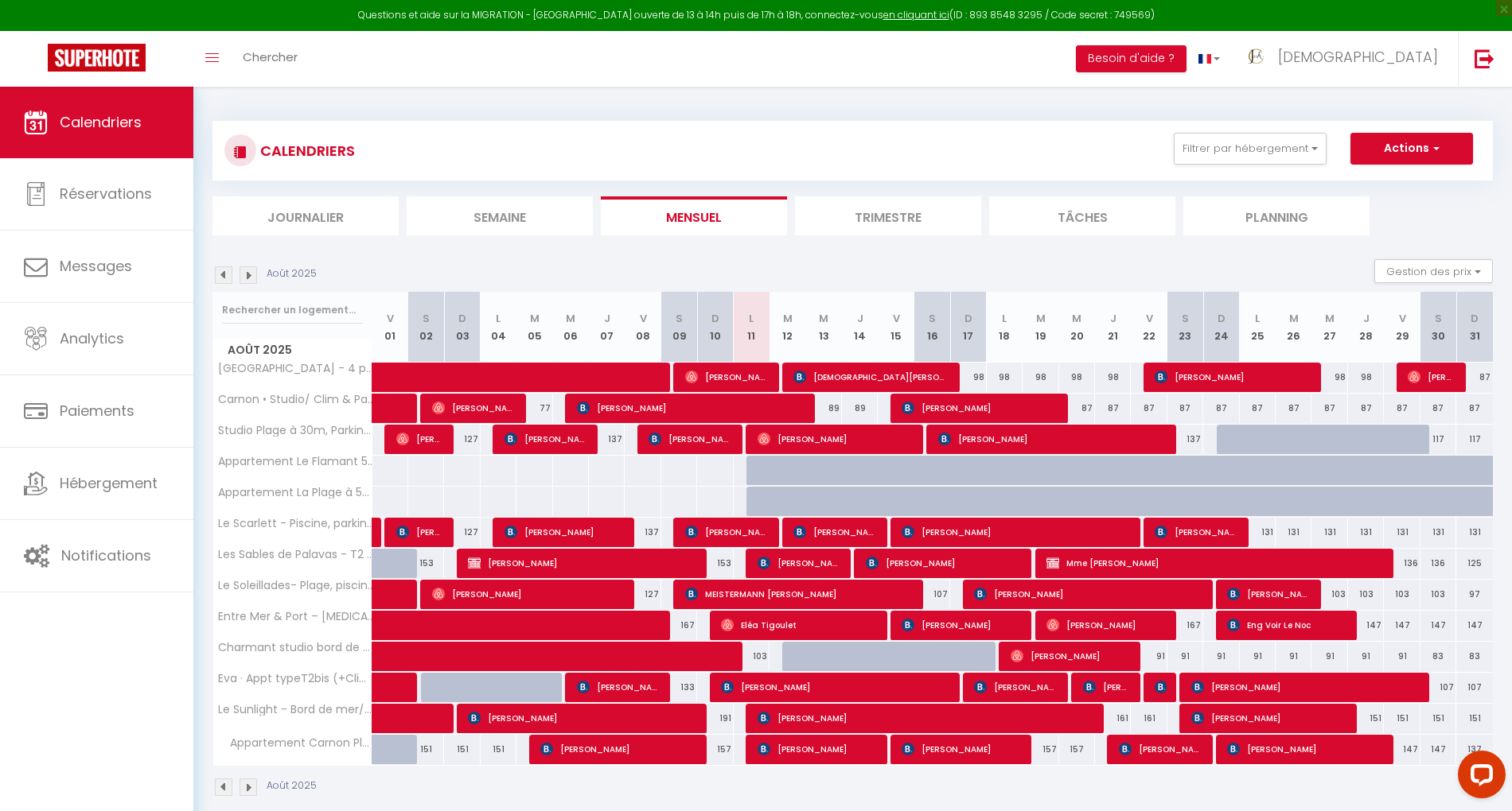
click at [250, 275] on img at bounding box center [248, 275] width 17 height 17
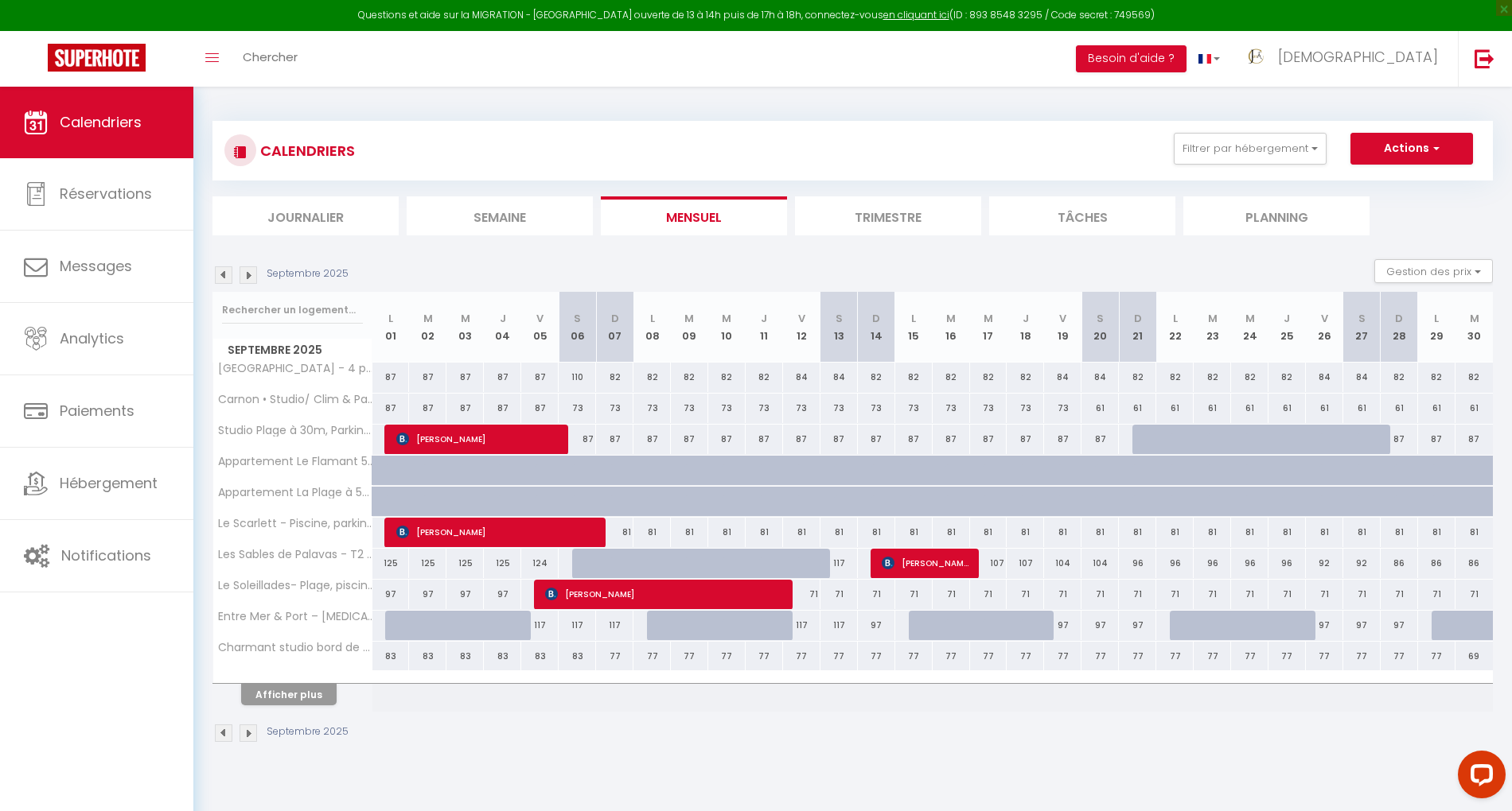
click at [662, 474] on div at bounding box center [665, 479] width 37 height 30
type input "107"
type input "Lun 08 Septembre 2025"
type input "[DATE] Septembre 2025"
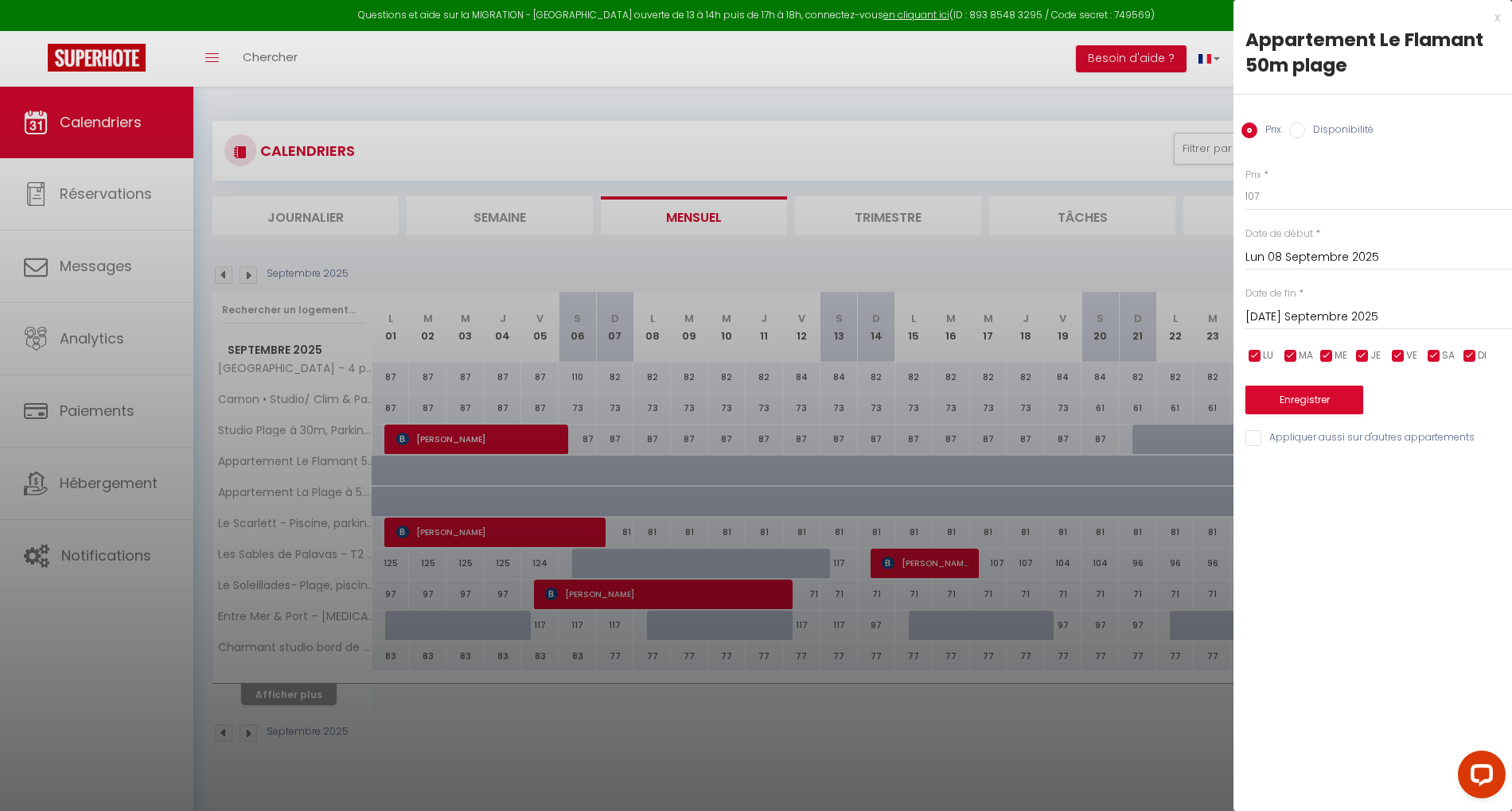
click at [656, 500] on div at bounding box center [756, 406] width 1512 height 811
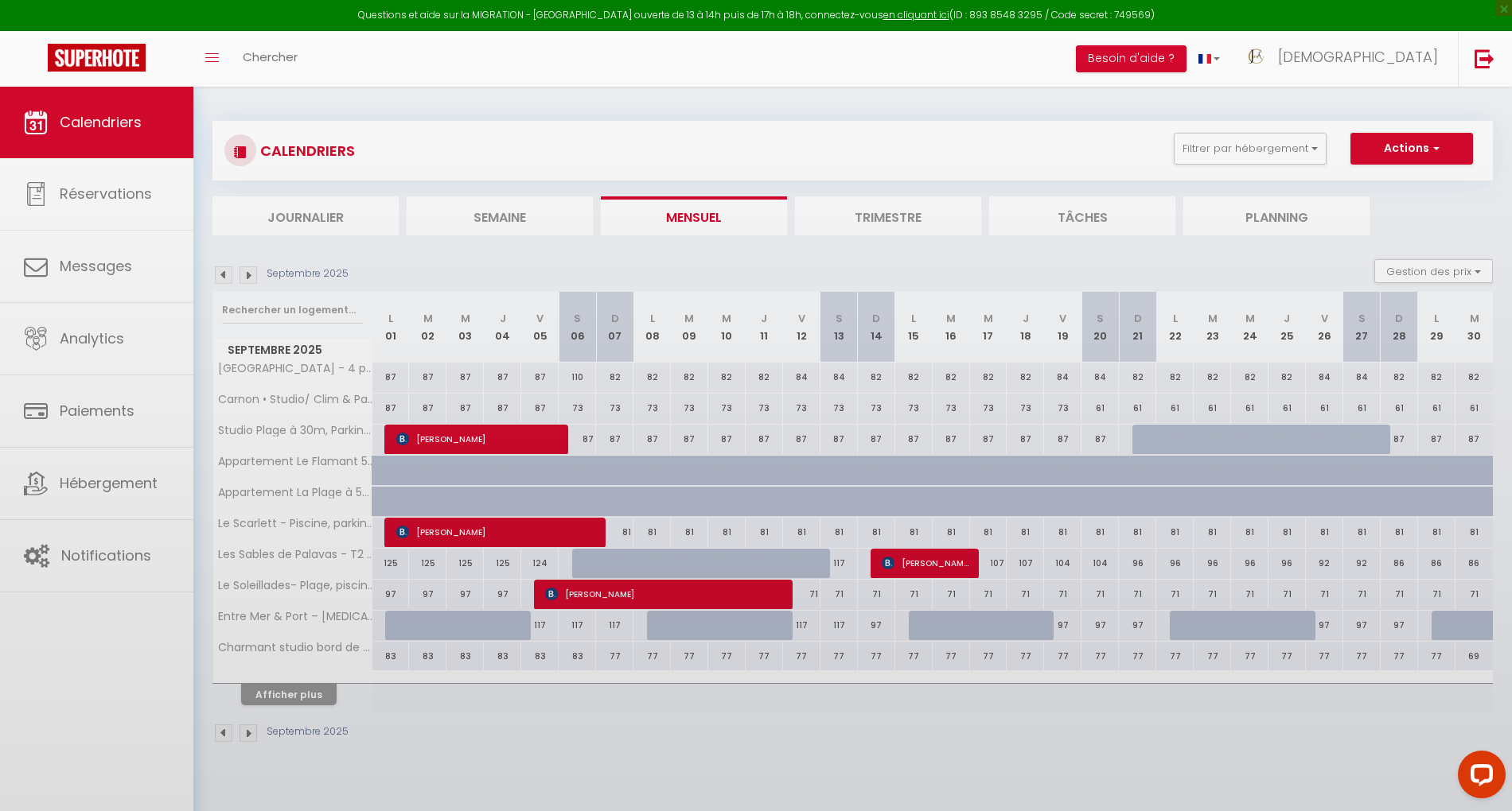
click at [654, 468] on body "Questions et aide sur la MIGRATION - [GEOGRAPHIC_DATA] ouverte de 13 à 14h puis…" at bounding box center [756, 492] width 1512 height 811
